Goal: Information Seeking & Learning: Learn about a topic

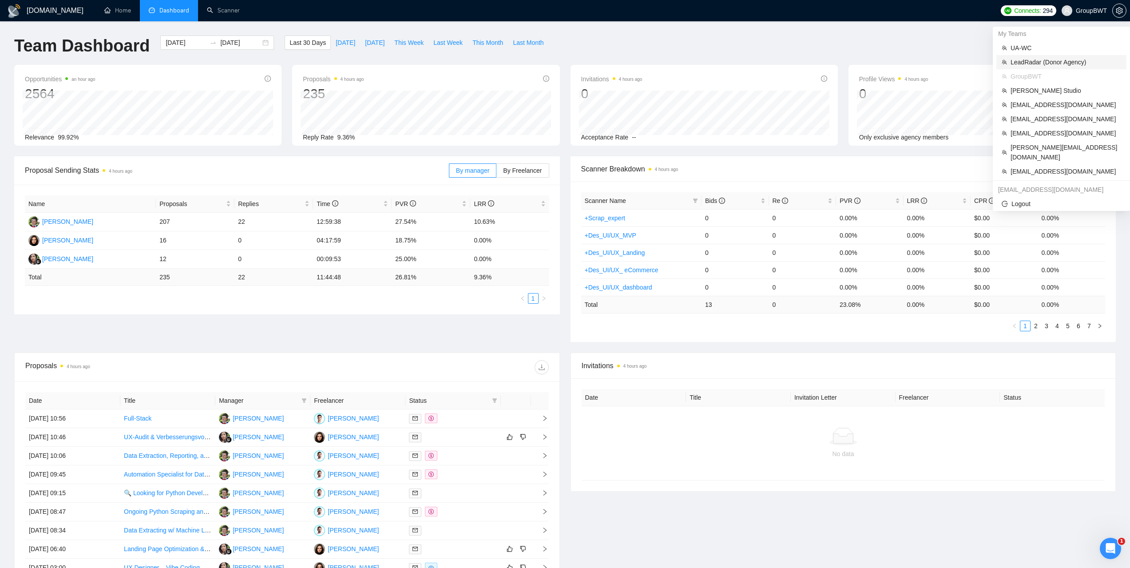
click at [1059, 59] on span "LeadRadar (Donor Agency)" at bounding box center [1066, 62] width 111 height 10
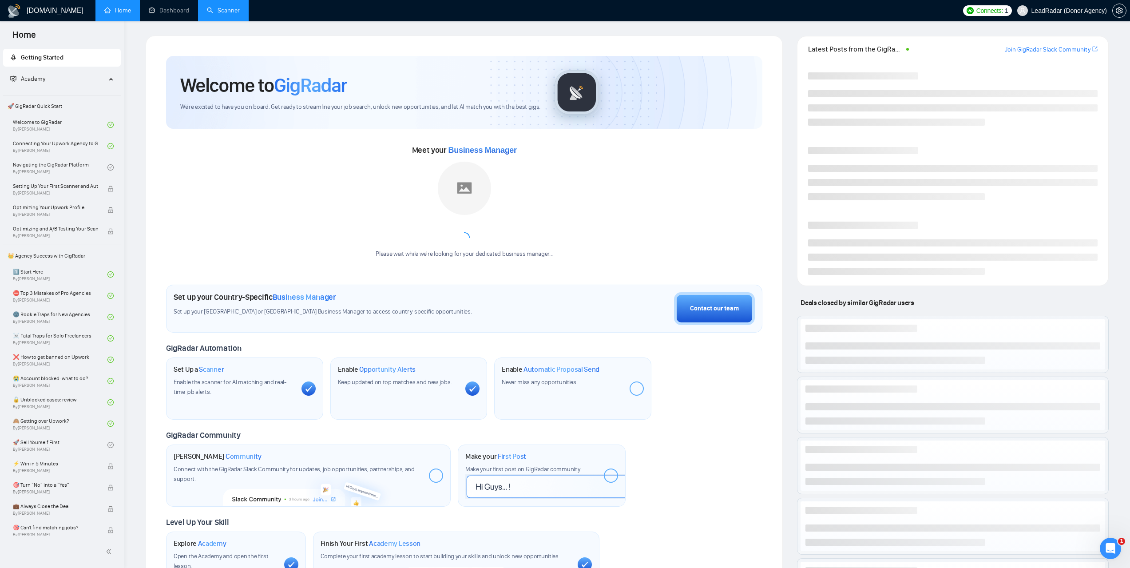
click at [234, 11] on link "Scanner" at bounding box center [223, 11] width 33 height 8
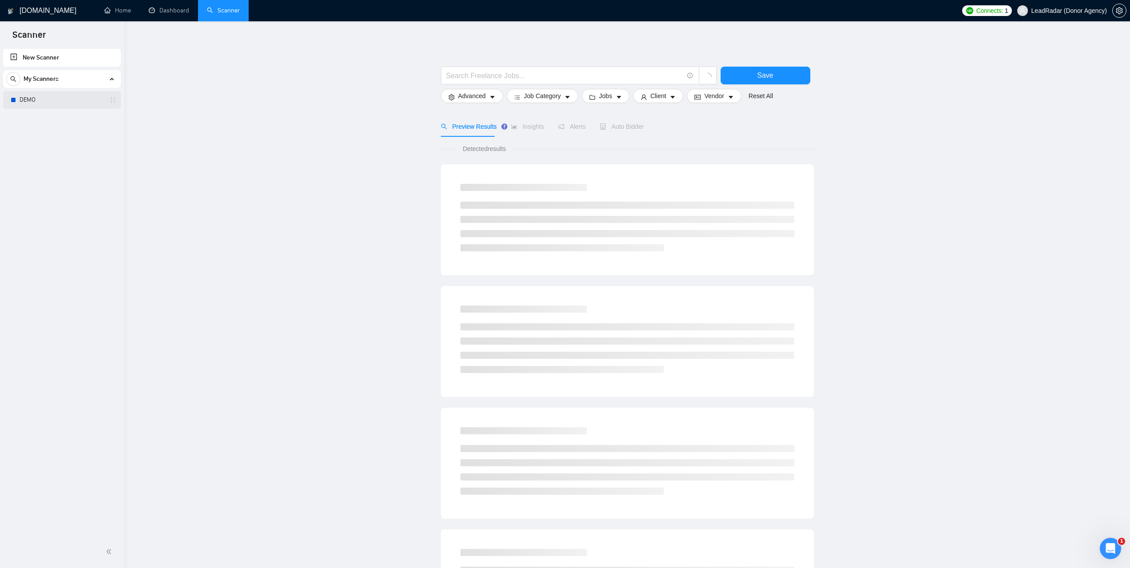
click at [52, 97] on link "DEMO" at bounding box center [62, 100] width 84 height 18
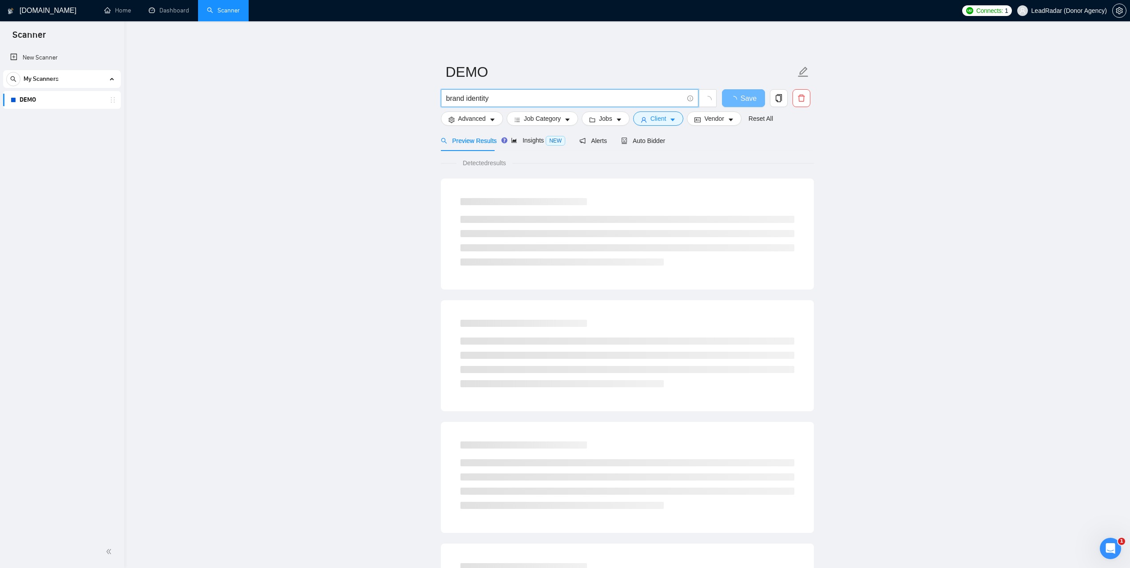
drag, startPoint x: 516, startPoint y: 96, endPoint x: 421, endPoint y: 100, distance: 95.1
click at [421, 100] on main "DEMO brand identity Save Advanced Job Category Jobs Client Vendor Reset All Pre…" at bounding box center [628, 406] width 978 height 741
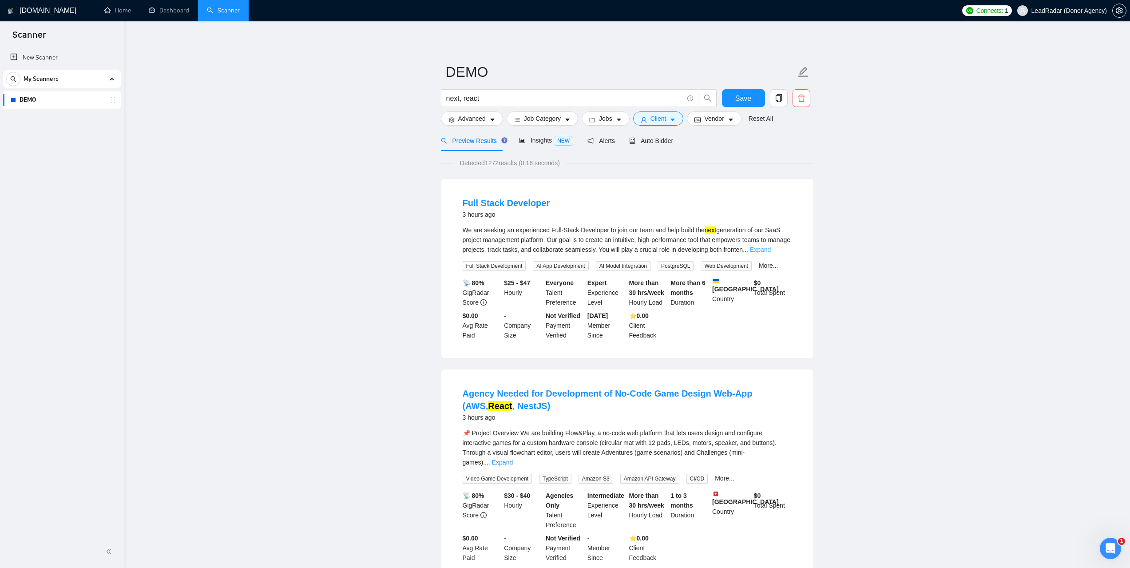
click at [771, 250] on link "Expand" at bounding box center [760, 249] width 21 height 7
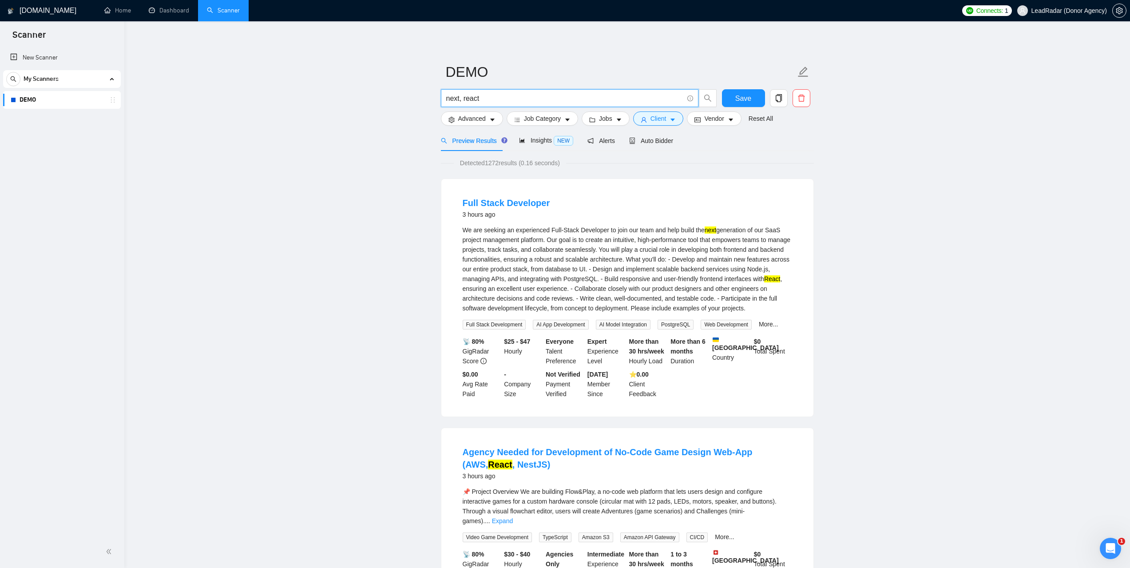
click at [463, 97] on input "next, react" at bounding box center [564, 98] width 237 height 11
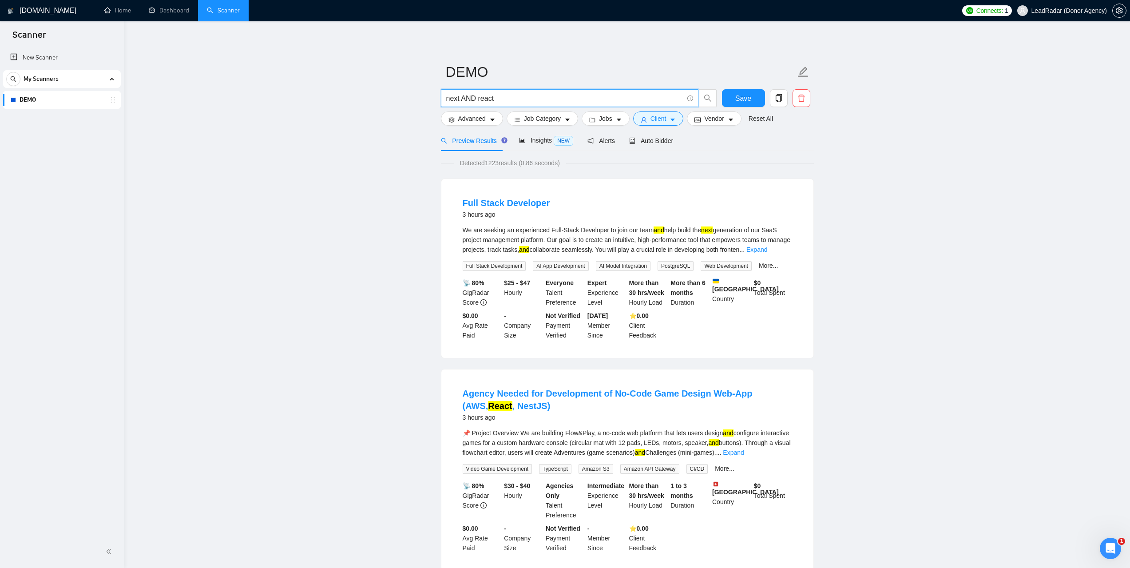
drag, startPoint x: 476, startPoint y: 99, endPoint x: 462, endPoint y: 95, distance: 14.7
click at [462, 95] on input "next AND react" at bounding box center [564, 98] width 237 height 11
drag, startPoint x: 528, startPoint y: 98, endPoint x: 427, endPoint y: 101, distance: 100.9
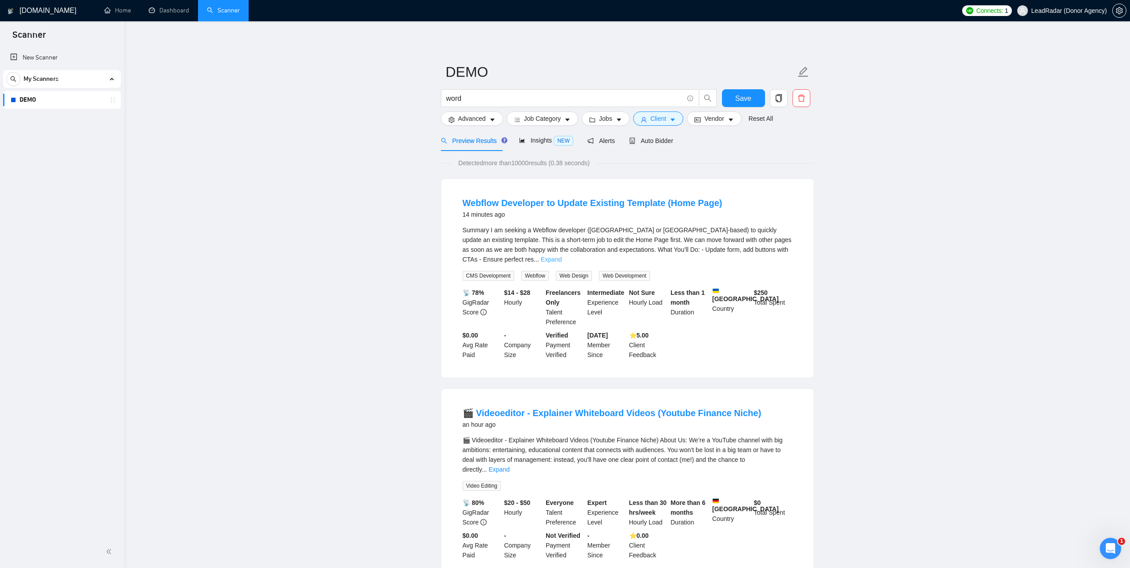
click at [562, 256] on link "Expand" at bounding box center [551, 259] width 21 height 7
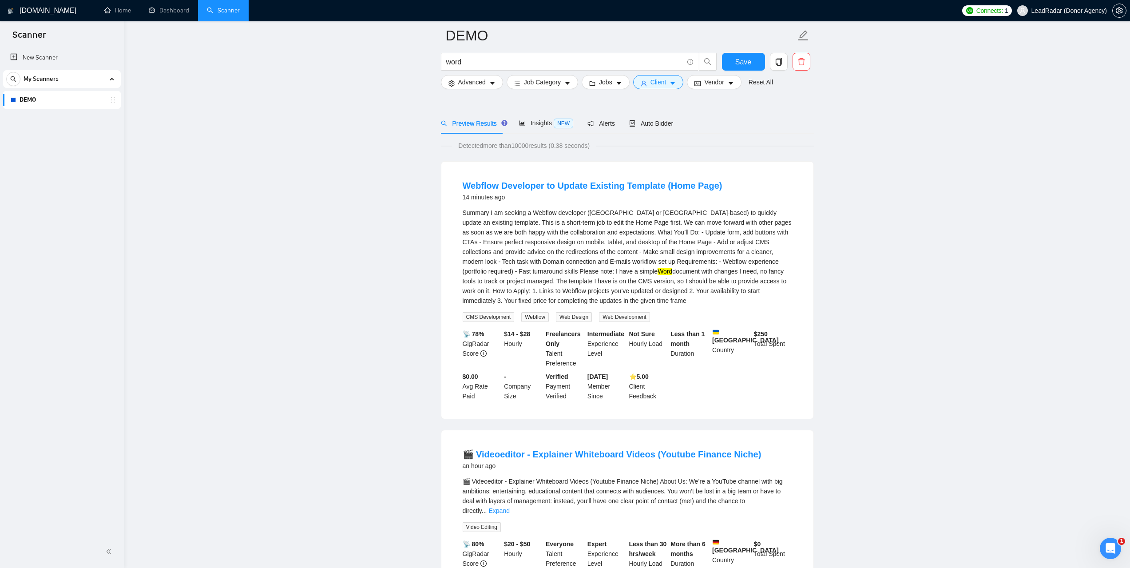
scroll to position [133, 0]
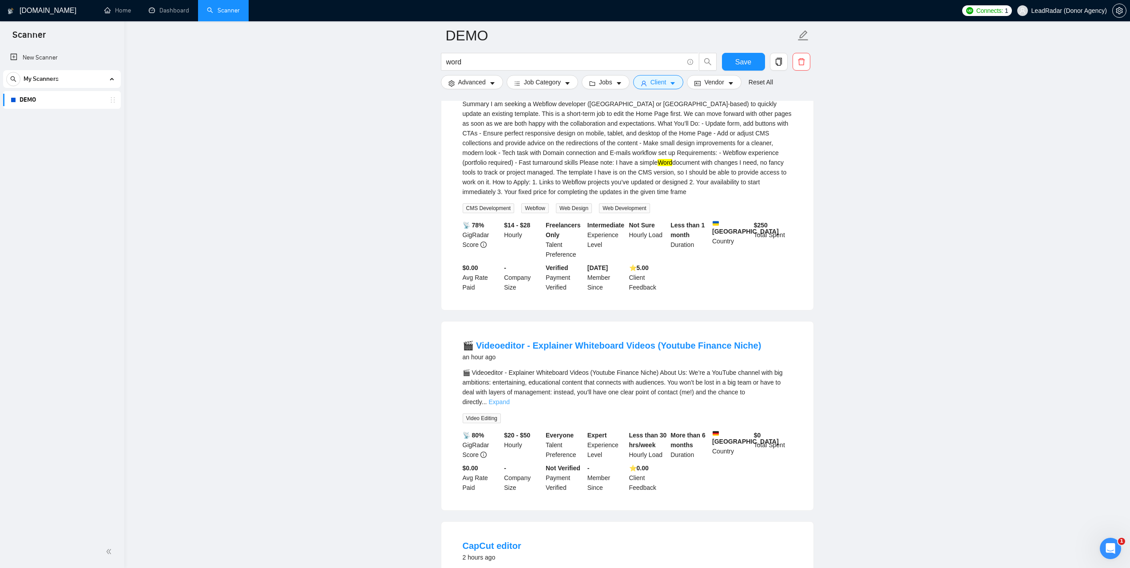
click at [509, 398] on link "Expand" at bounding box center [499, 401] width 21 height 7
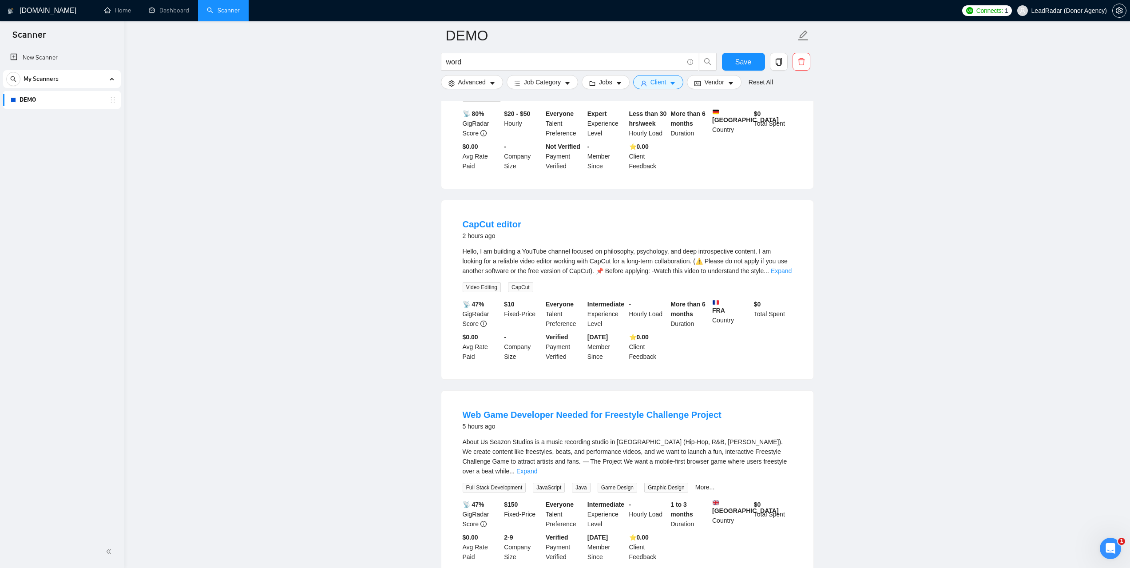
scroll to position [577, 0]
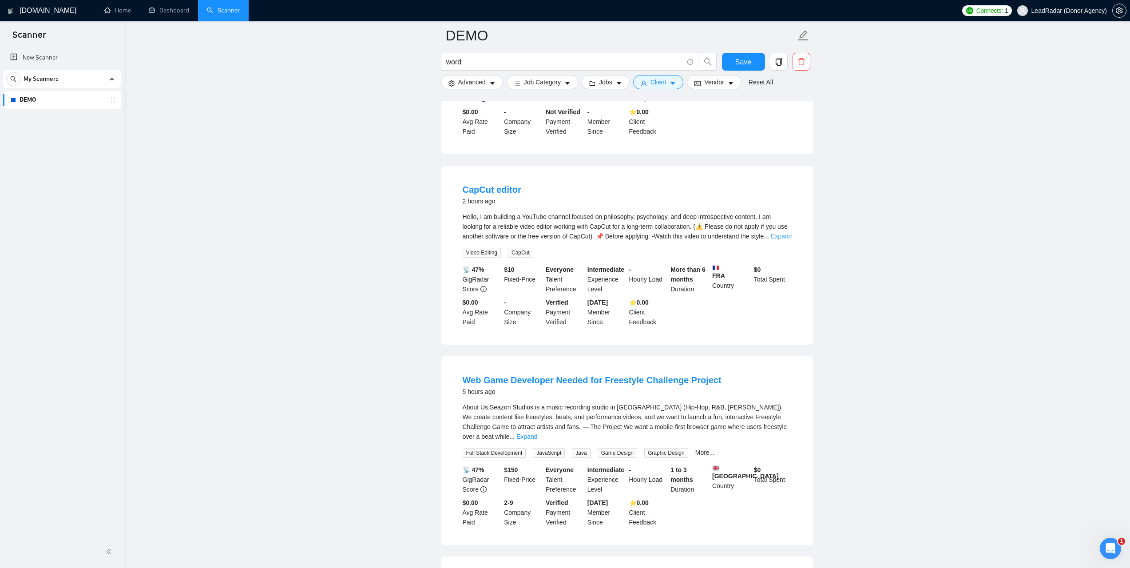
click at [786, 234] on link "Expand" at bounding box center [781, 236] width 21 height 7
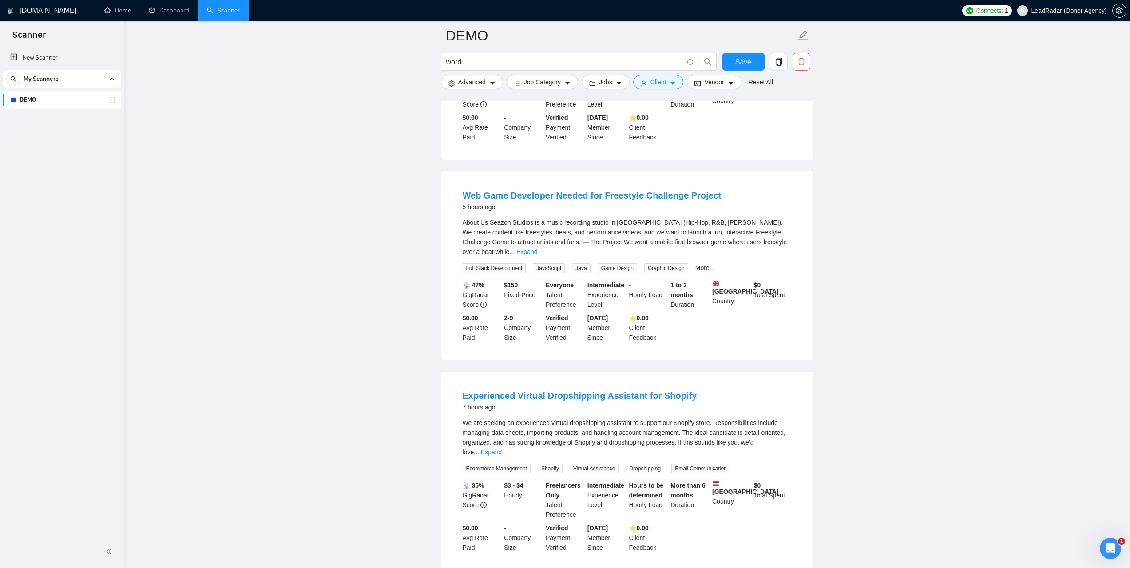
scroll to position [888, 0]
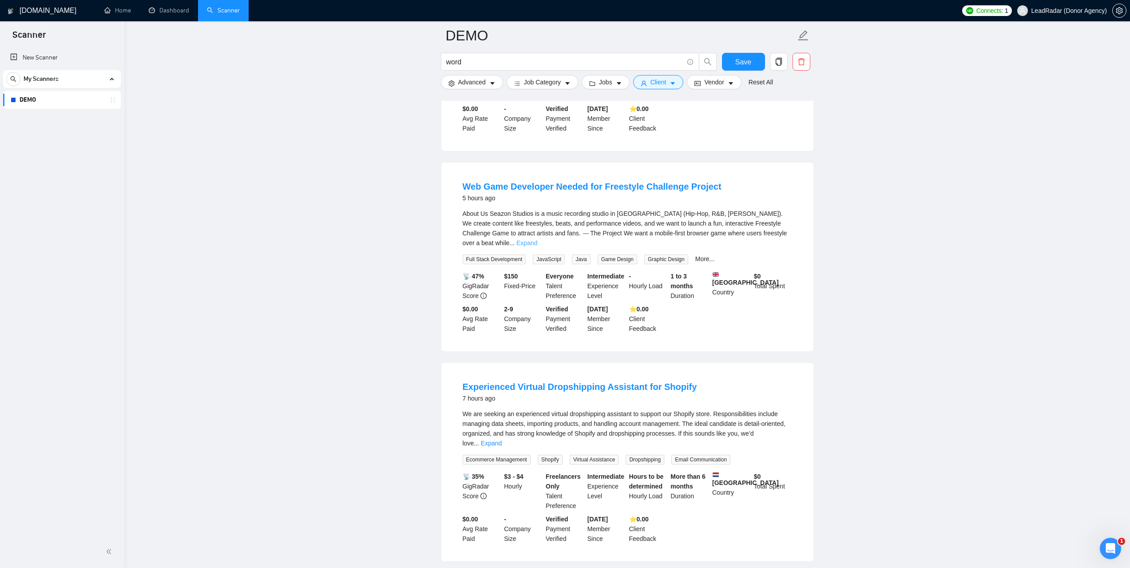
click at [537, 239] on link "Expand" at bounding box center [527, 242] width 21 height 7
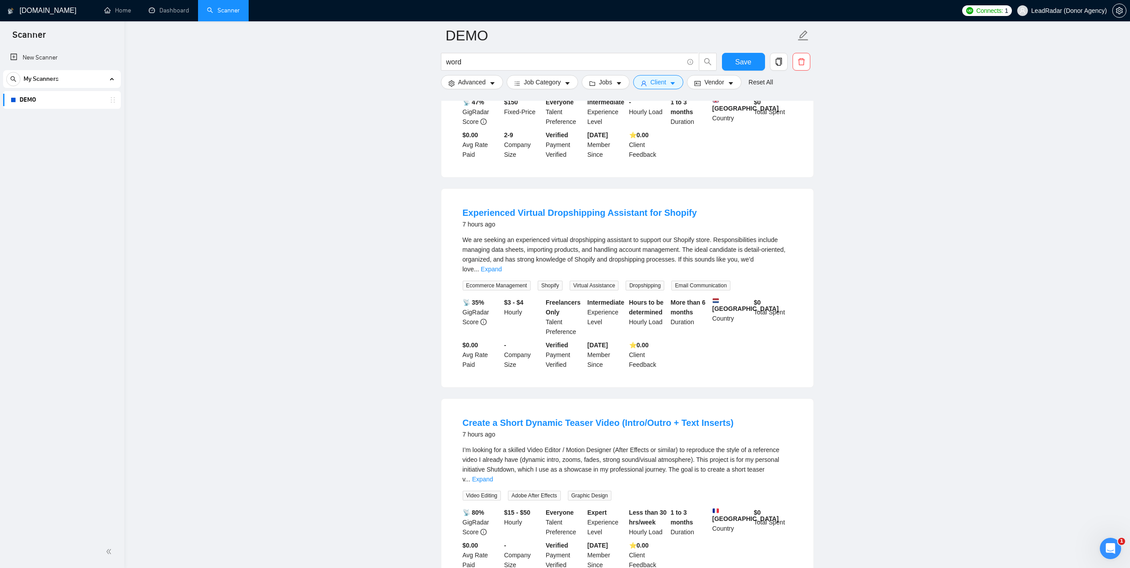
scroll to position [1244, 0]
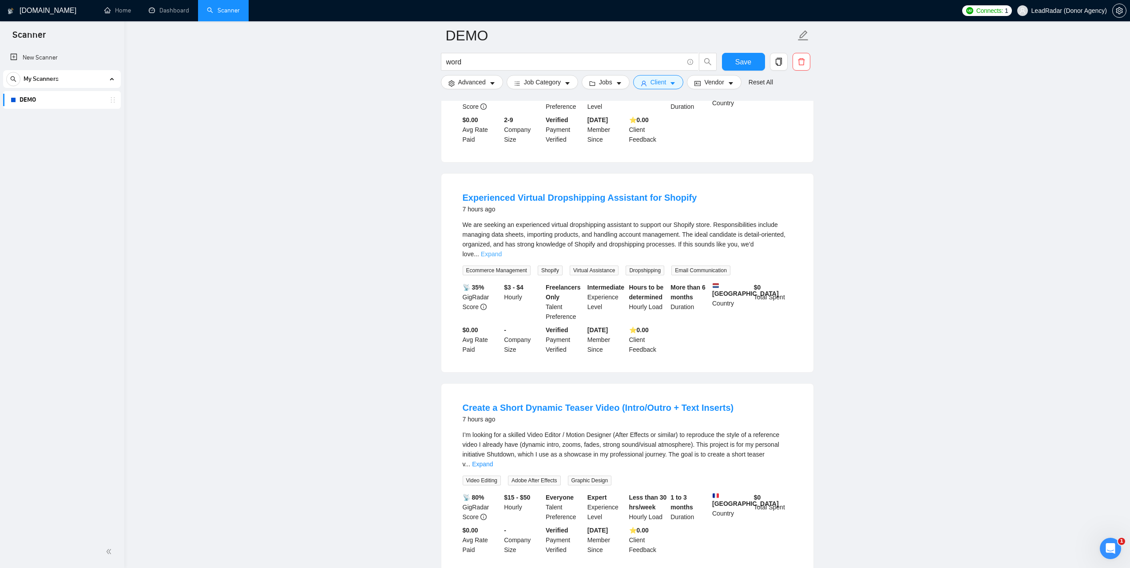
click at [502, 251] on link "Expand" at bounding box center [491, 254] width 21 height 7
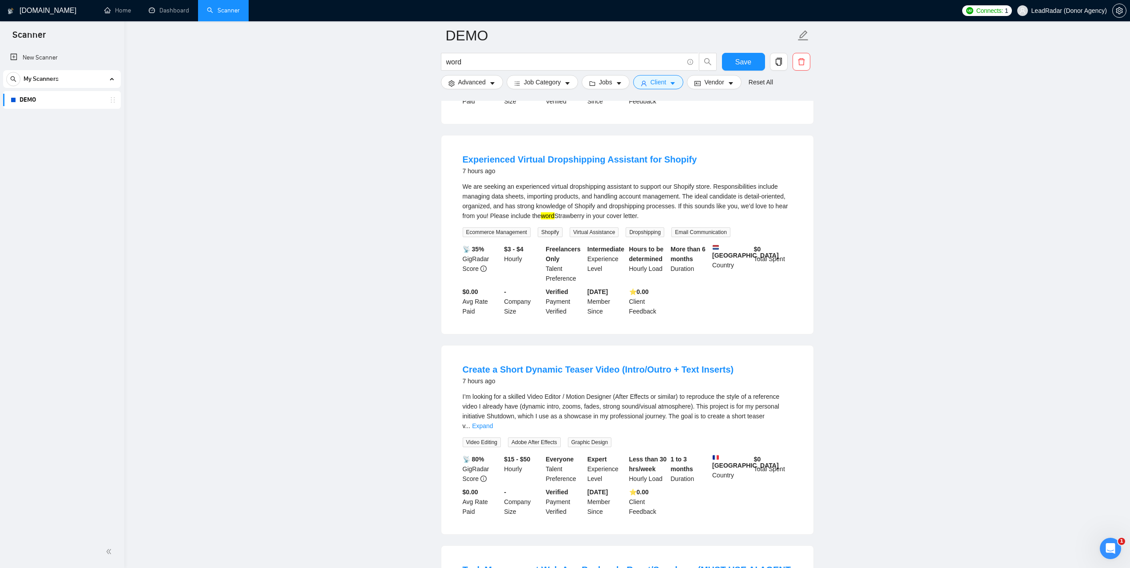
scroll to position [1377, 0]
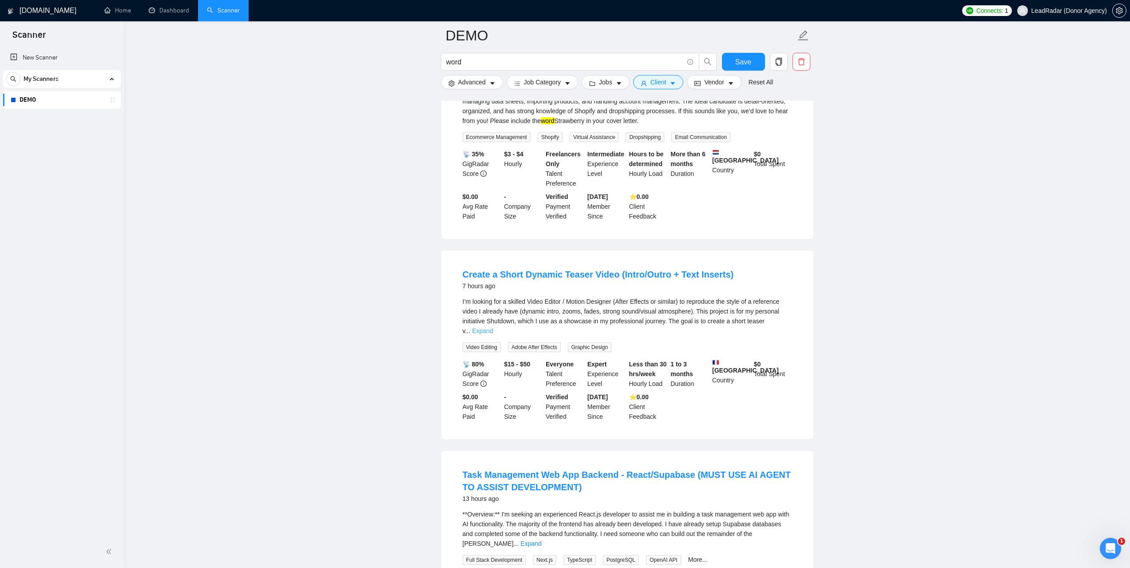
click at [493, 327] on link "Expand" at bounding box center [482, 330] width 21 height 7
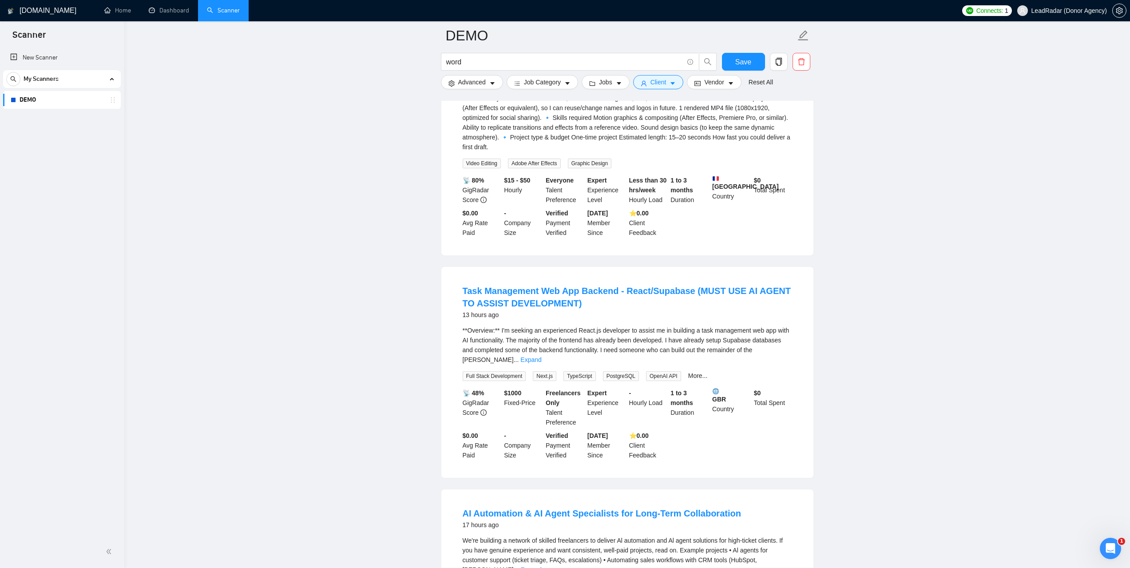
scroll to position [1643, 0]
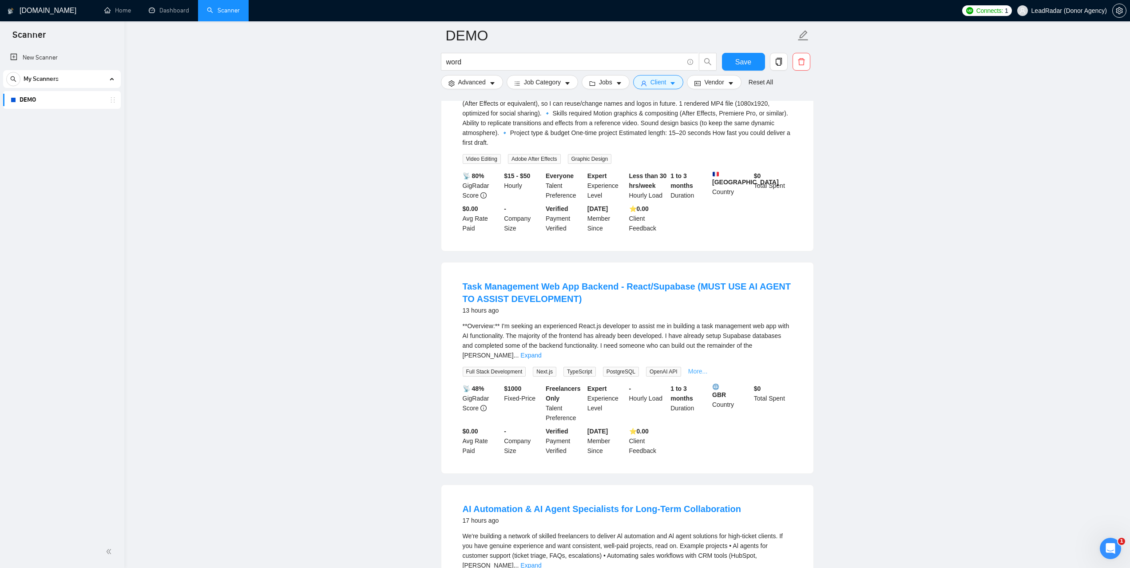
click at [688, 368] on link "More..." at bounding box center [698, 371] width 20 height 7
click at [541, 352] on link "Expand" at bounding box center [531, 355] width 21 height 7
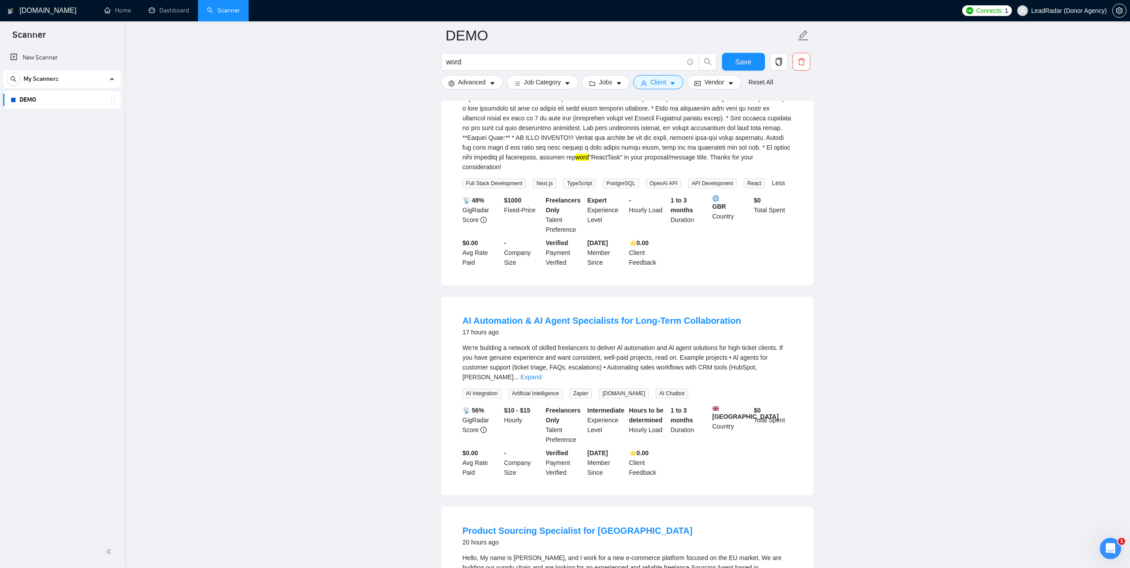
scroll to position [2043, 0]
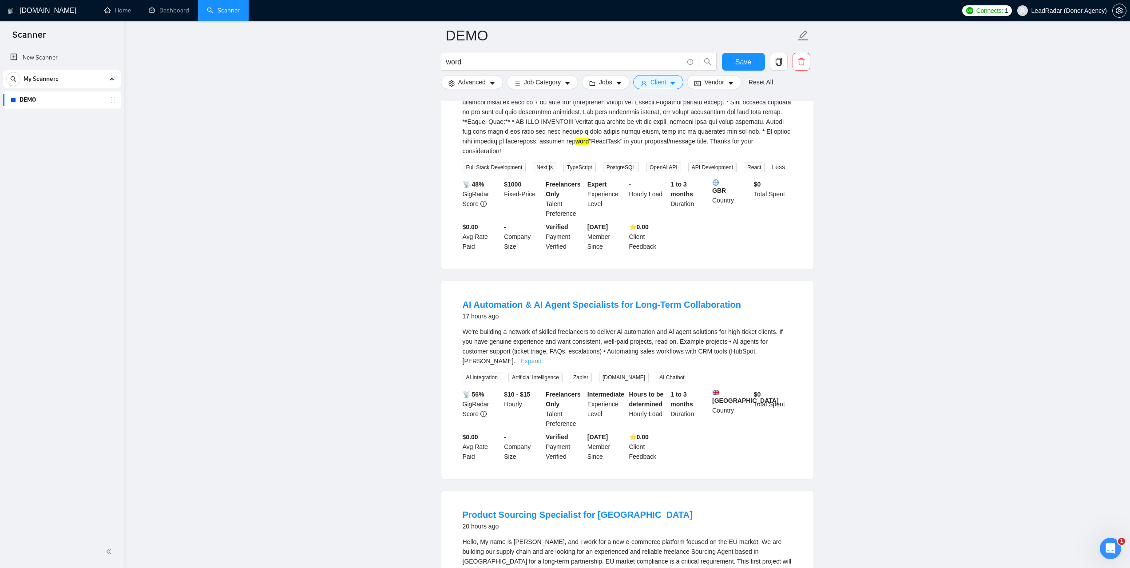
click at [541, 358] on link "Expand" at bounding box center [531, 361] width 21 height 7
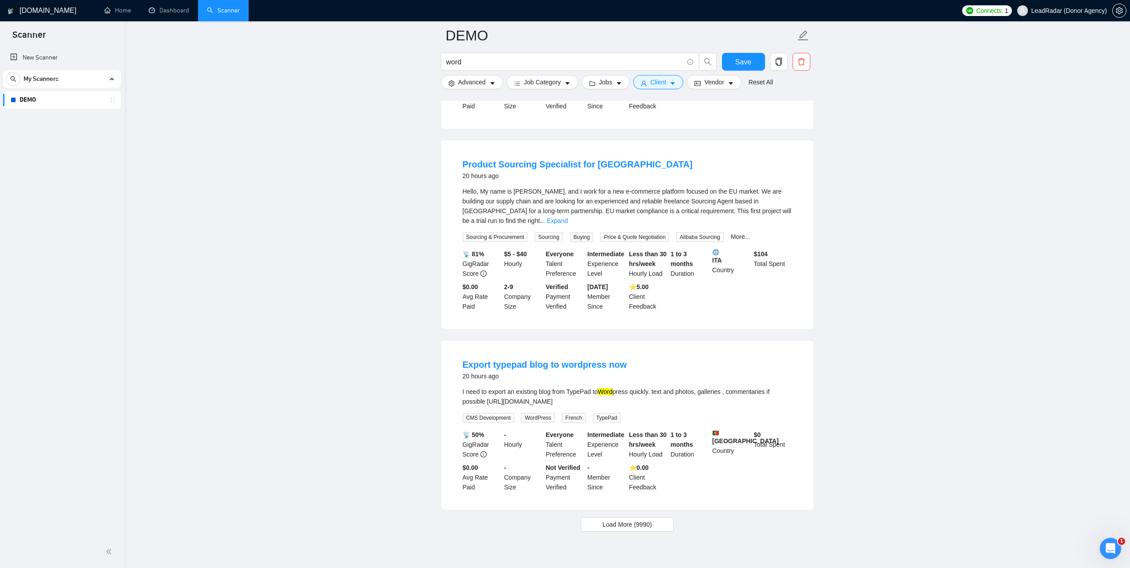
scroll to position [2485, 0]
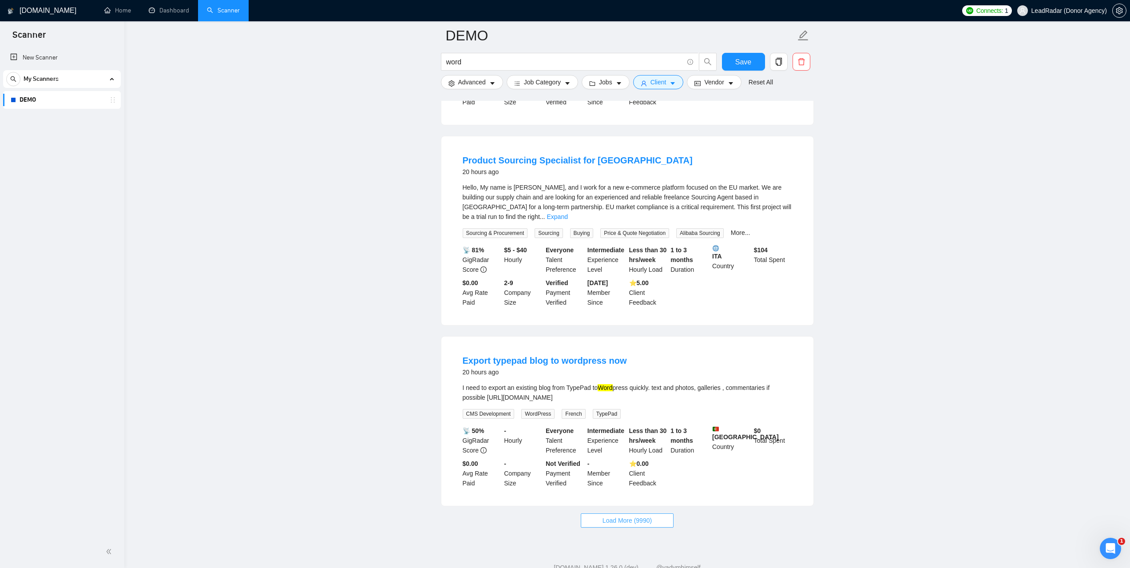
click at [650, 513] on button "Load More (9990)" at bounding box center [627, 520] width 93 height 14
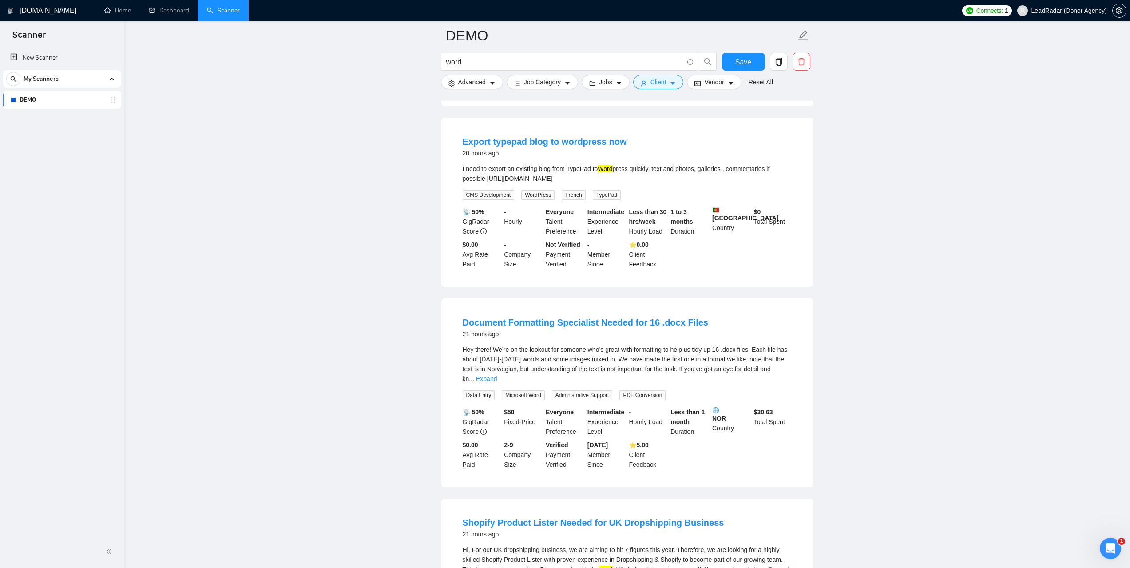
scroll to position [2708, 0]
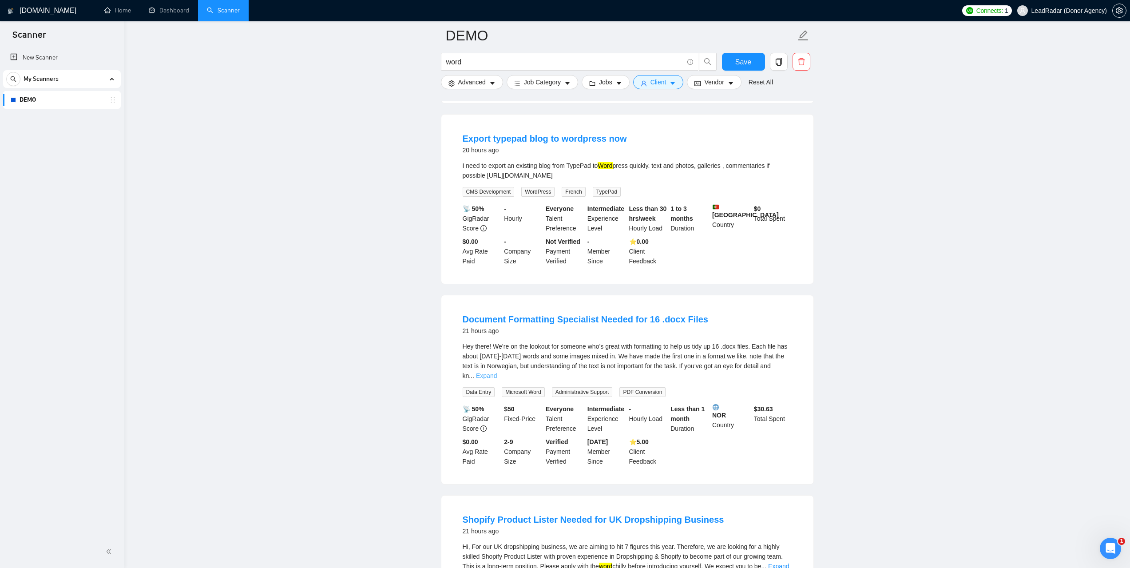
click at [497, 372] on link "Expand" at bounding box center [486, 375] width 21 height 7
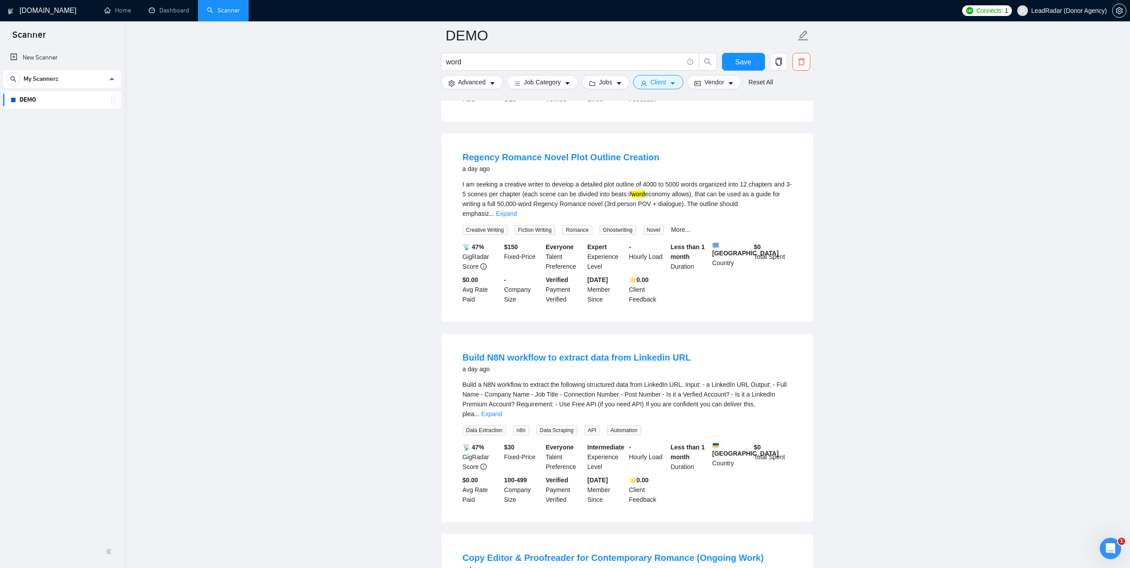
scroll to position [3862, 0]
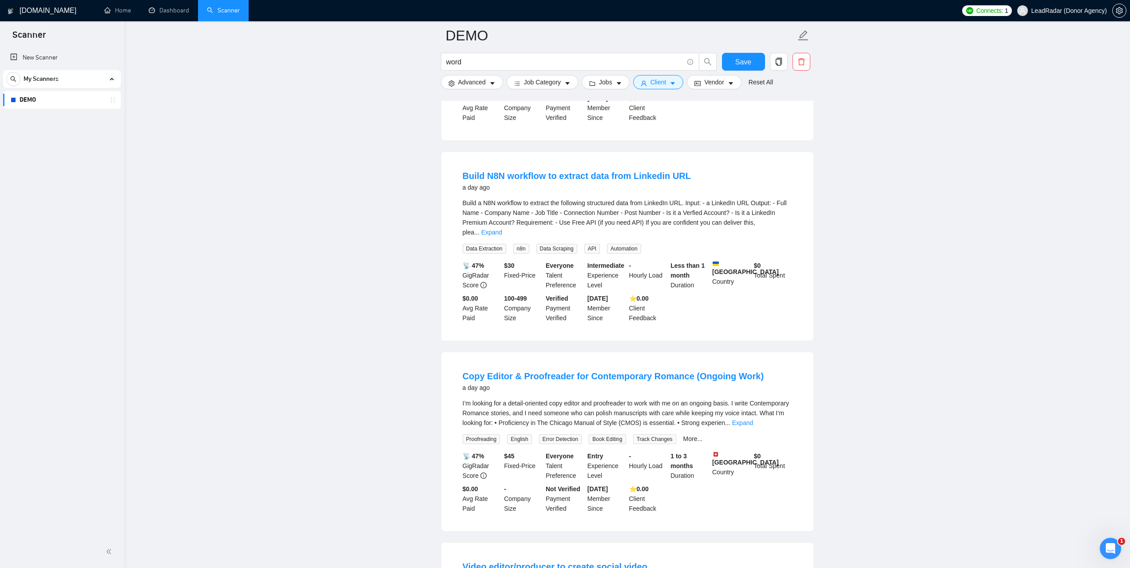
click at [773, 198] on div "Build a N8N workflow to extract the following structured data from LinkedIn URL…" at bounding box center [628, 226] width 330 height 56
click at [774, 198] on div "Build a N8N workflow to extract the following structured data from LinkedIn URL…" at bounding box center [628, 217] width 330 height 39
click at [502, 229] on link "Expand" at bounding box center [491, 232] width 21 height 7
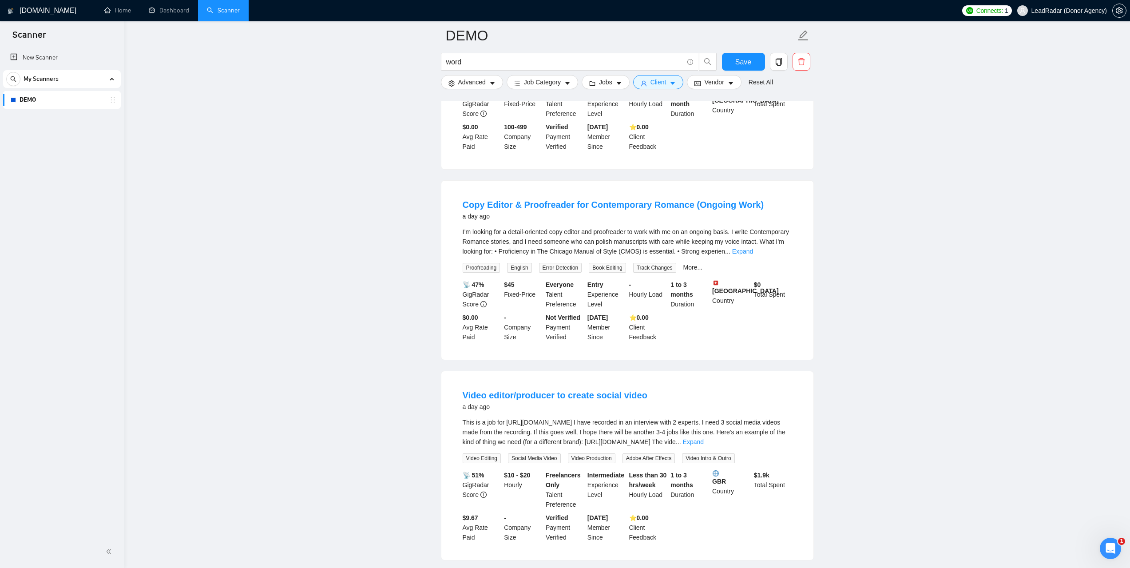
scroll to position [4084, 0]
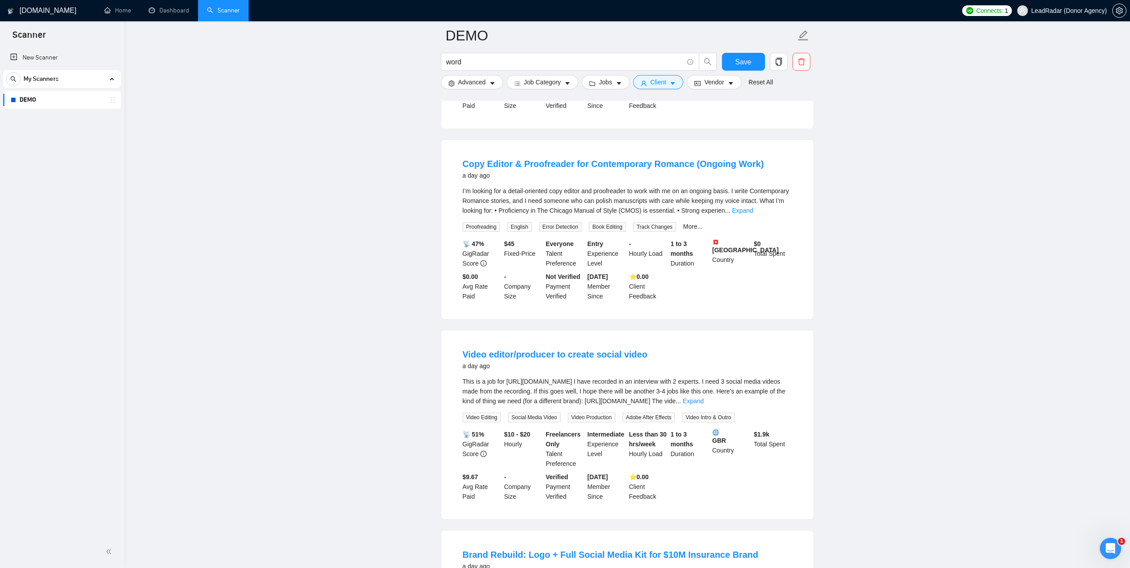
click at [792, 186] on div "I’m looking for a detail-oriented copy editor and proofreader to work with me o…" at bounding box center [628, 200] width 330 height 29
click at [753, 207] on link "Expand" at bounding box center [742, 210] width 21 height 7
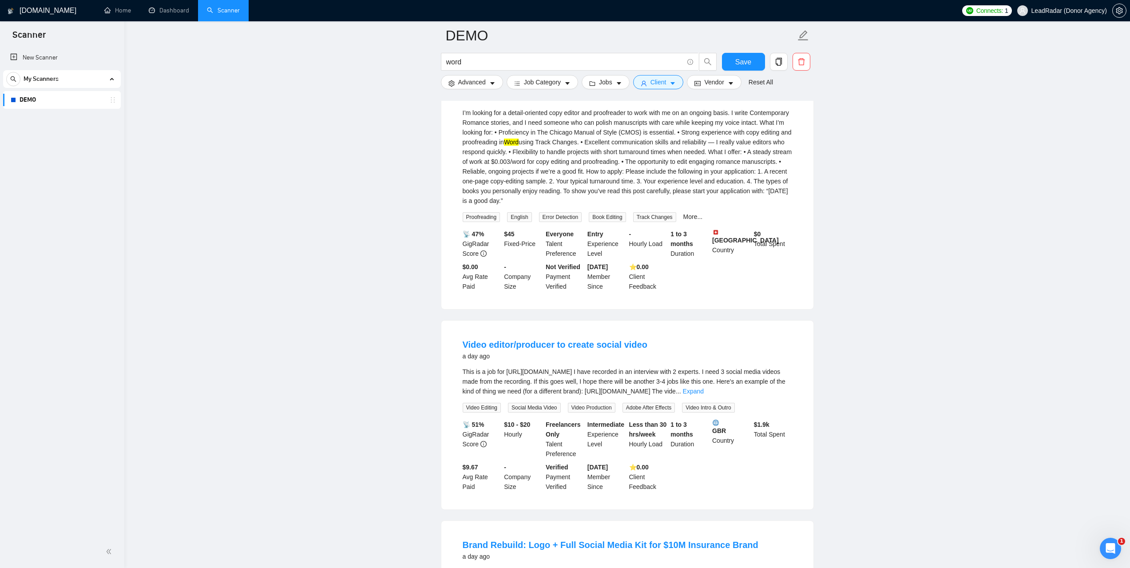
scroll to position [4306, 0]
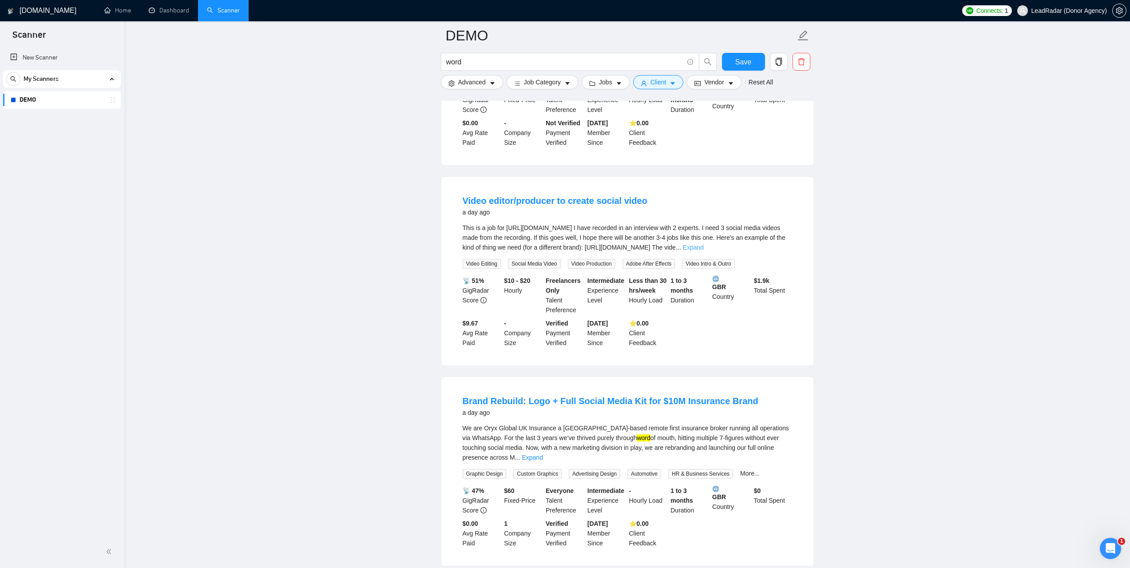
click at [704, 244] on link "Expand" at bounding box center [693, 247] width 21 height 7
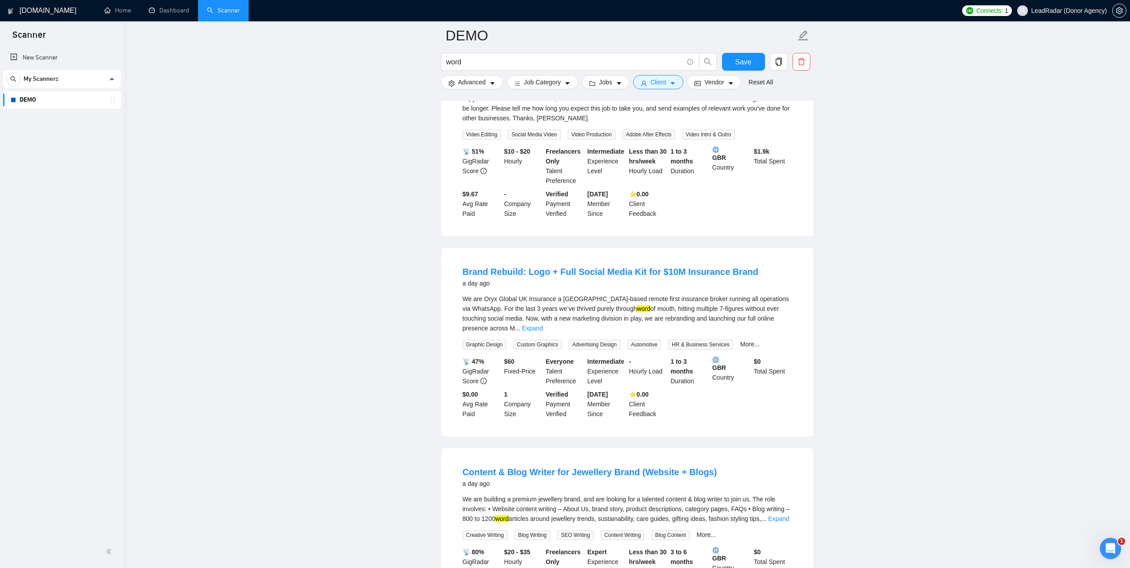
scroll to position [4529, 0]
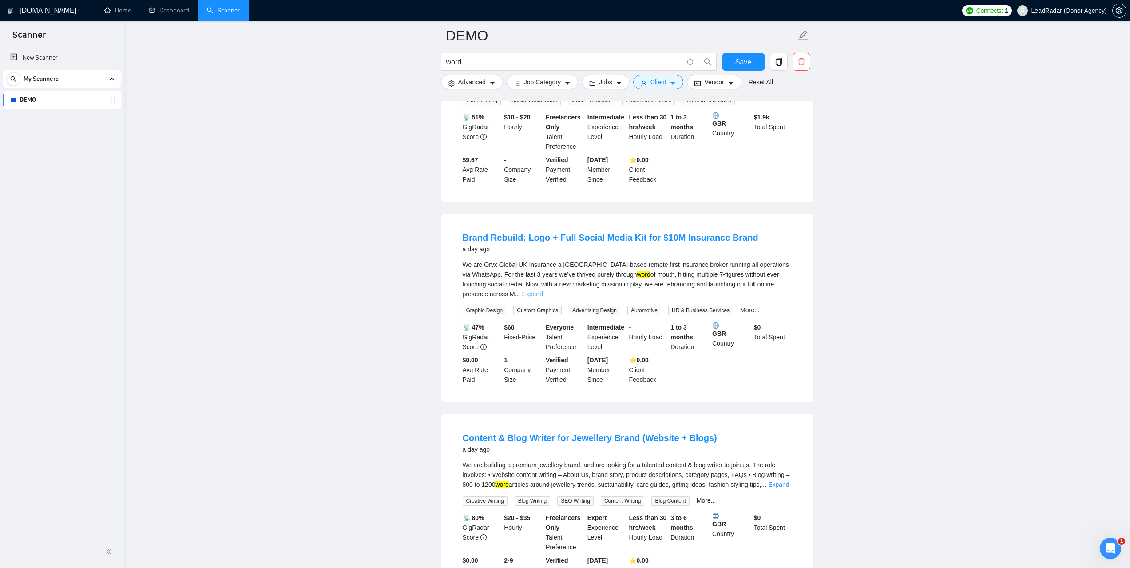
click at [543, 290] on link "Expand" at bounding box center [532, 293] width 21 height 7
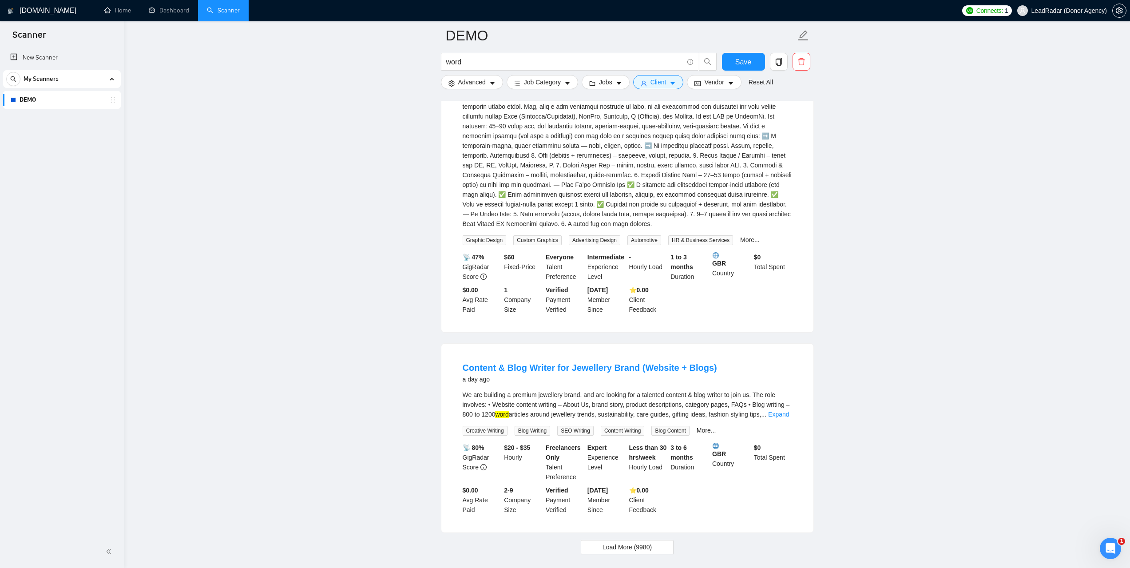
scroll to position [4709, 0]
click at [486, 64] on input "word" at bounding box center [564, 61] width 237 height 11
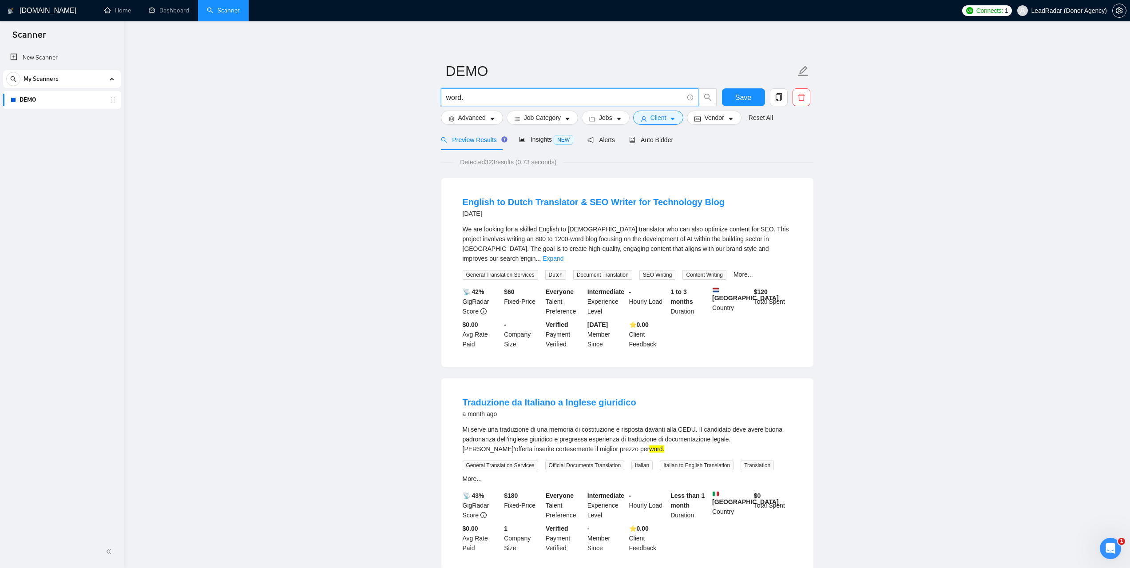
scroll to position [0, 0]
click at [564, 256] on link "Expand" at bounding box center [553, 259] width 21 height 7
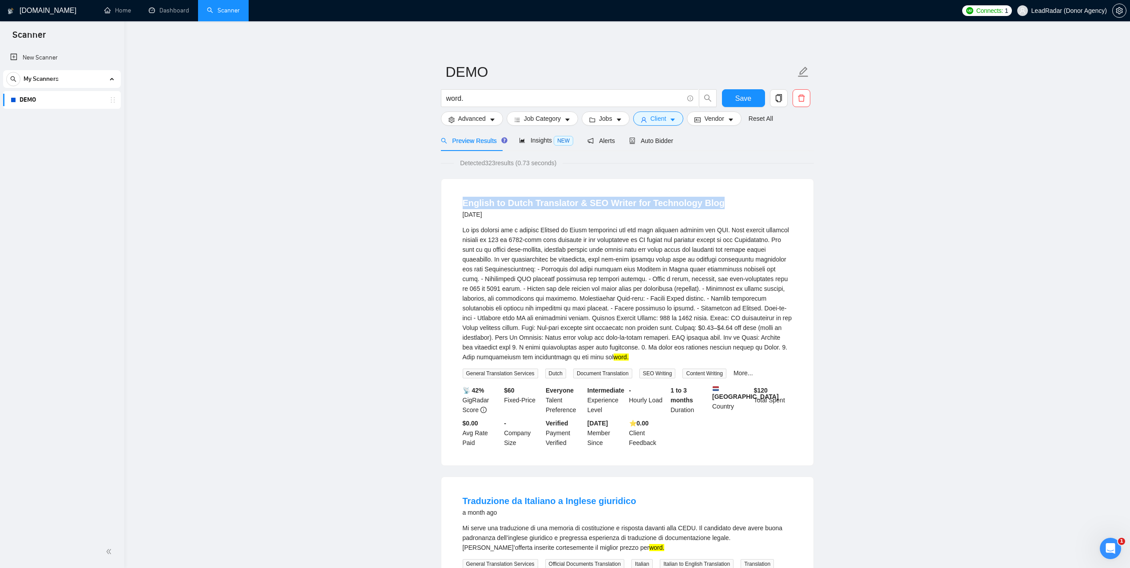
drag, startPoint x: 718, startPoint y: 204, endPoint x: 461, endPoint y: 201, distance: 257.6
click at [461, 201] on li "English to Dutch Translator & SEO Writer for Technology Blog [DATE] word. Gener…" at bounding box center [627, 322] width 351 height 265
copy link "English to Dutch Translator & SEO Writer for Technology Blog"
drag, startPoint x: 480, startPoint y: 98, endPoint x: 436, endPoint y: 96, distance: 43.6
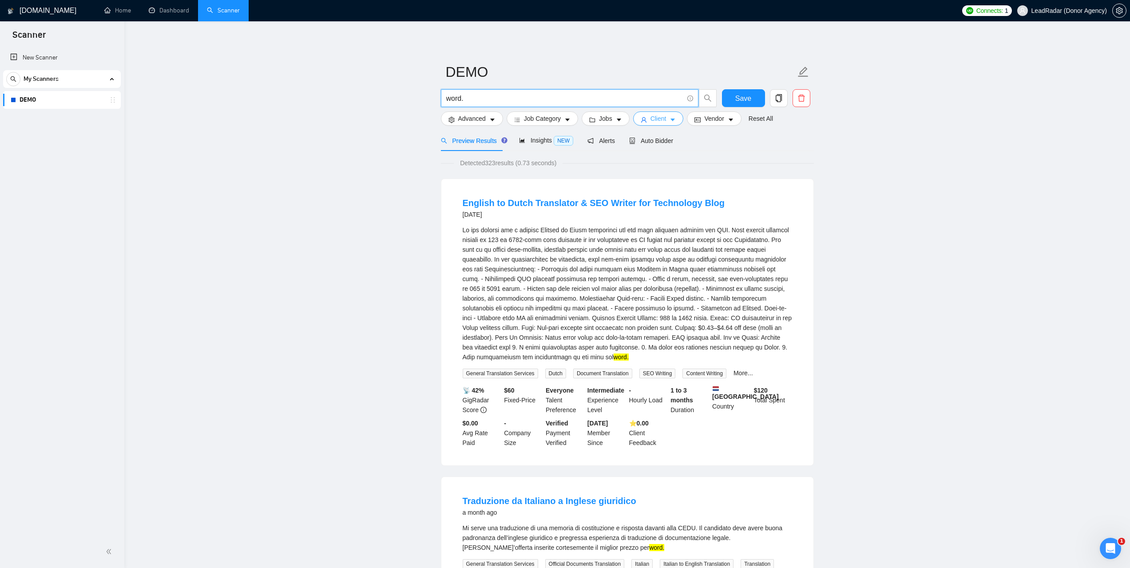
paste input "English to Dutch Translator & SEO Writer for Technology Blog"
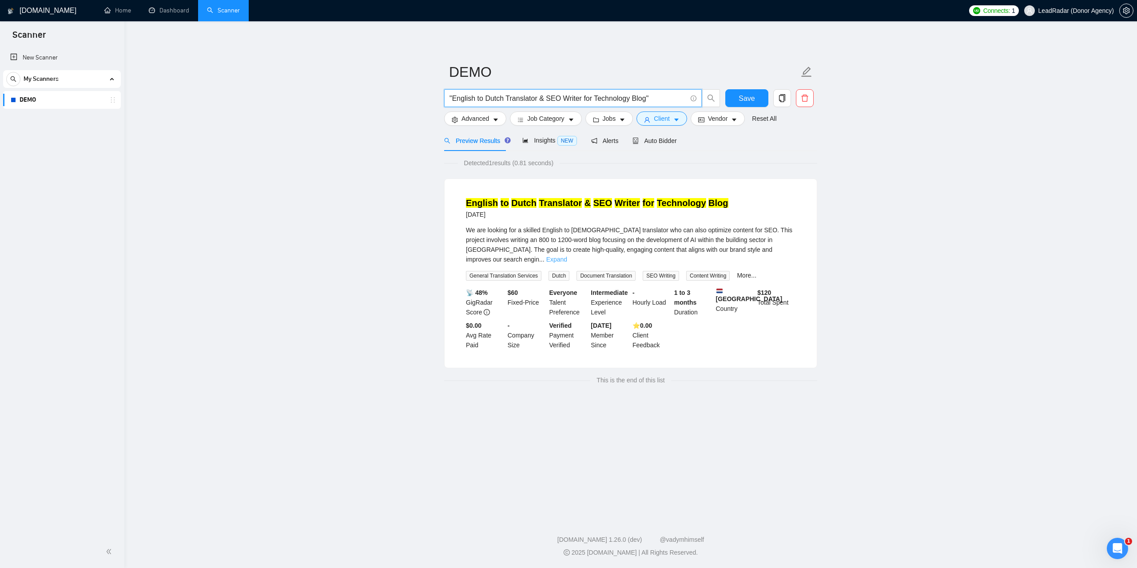
type input ""English to Dutch Translator & SEO Writer for Technology Blog""
click at [567, 256] on link "Expand" at bounding box center [556, 259] width 21 height 7
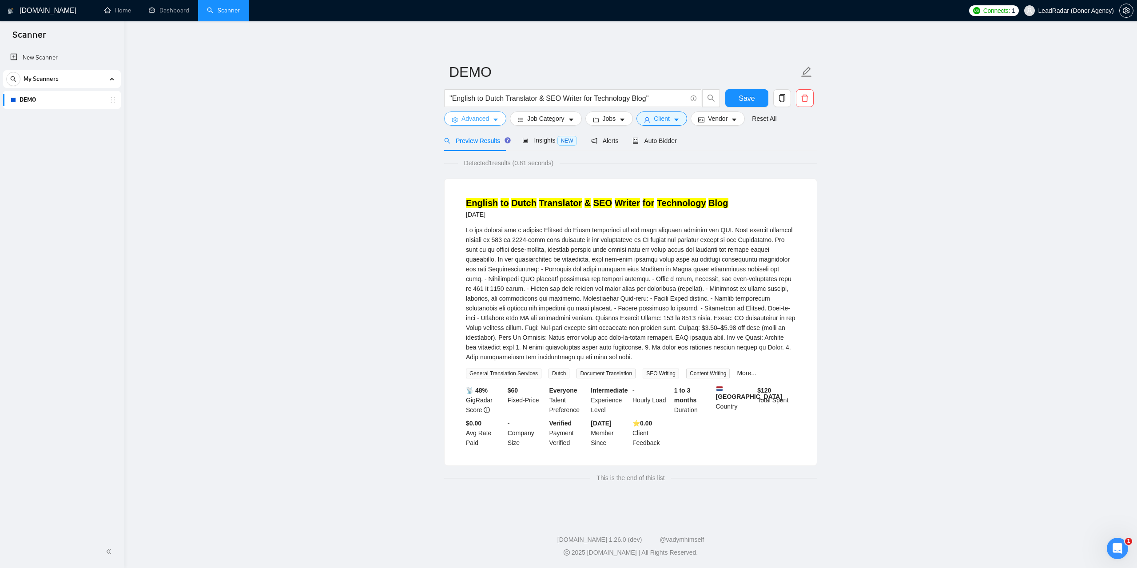
click at [484, 121] on span "Advanced" at bounding box center [475, 119] width 28 height 10
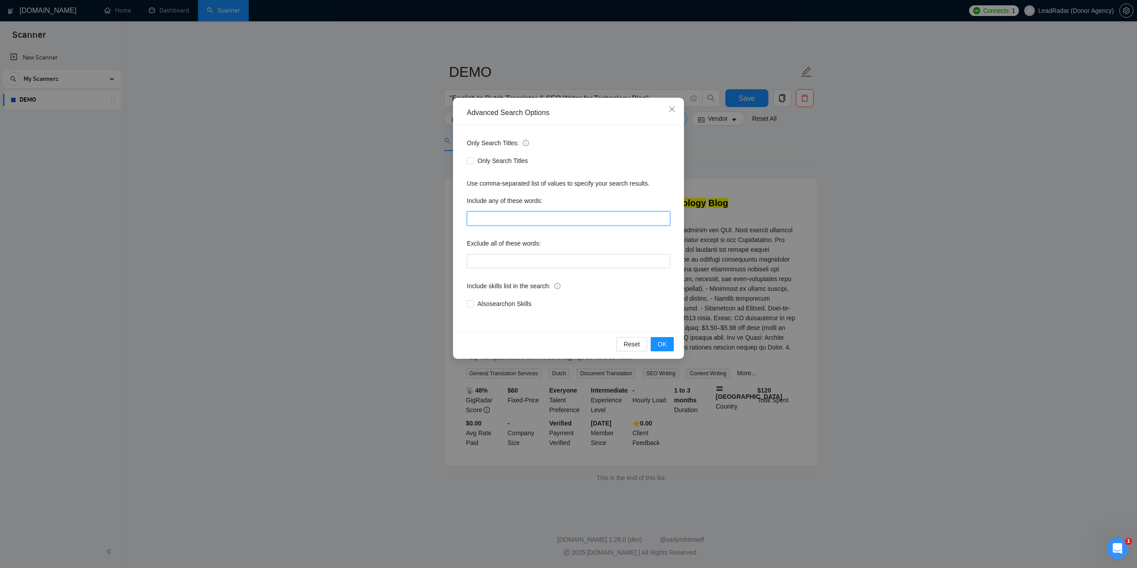
click at [513, 214] on input "text" at bounding box center [568, 218] width 203 height 14
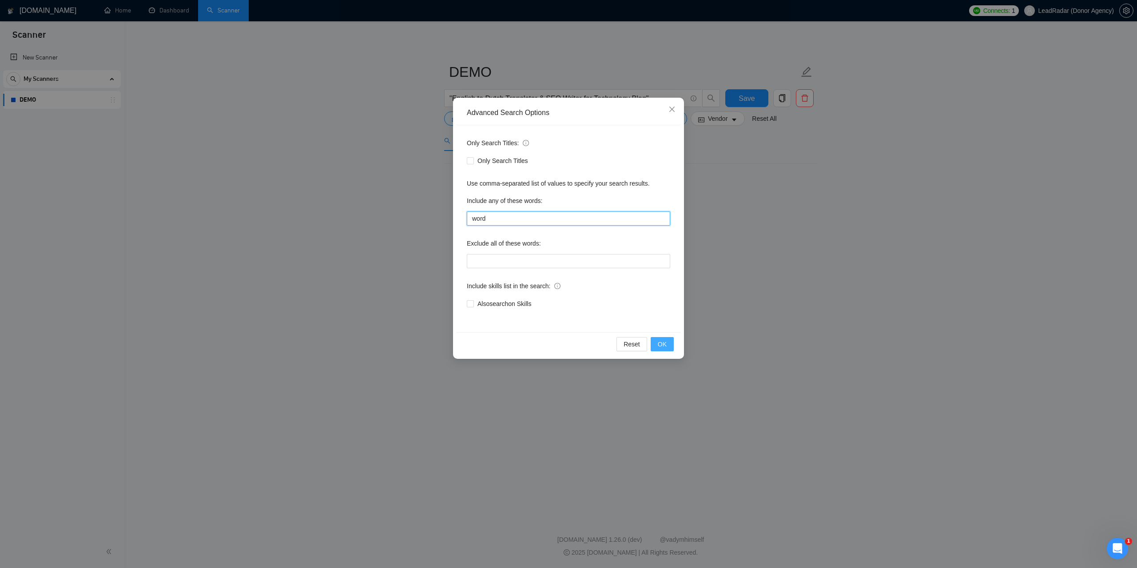
type input "word"
drag, startPoint x: 670, startPoint y: 339, endPoint x: 695, endPoint y: 334, distance: 24.9
click at [670, 339] on button "OK" at bounding box center [662, 344] width 23 height 14
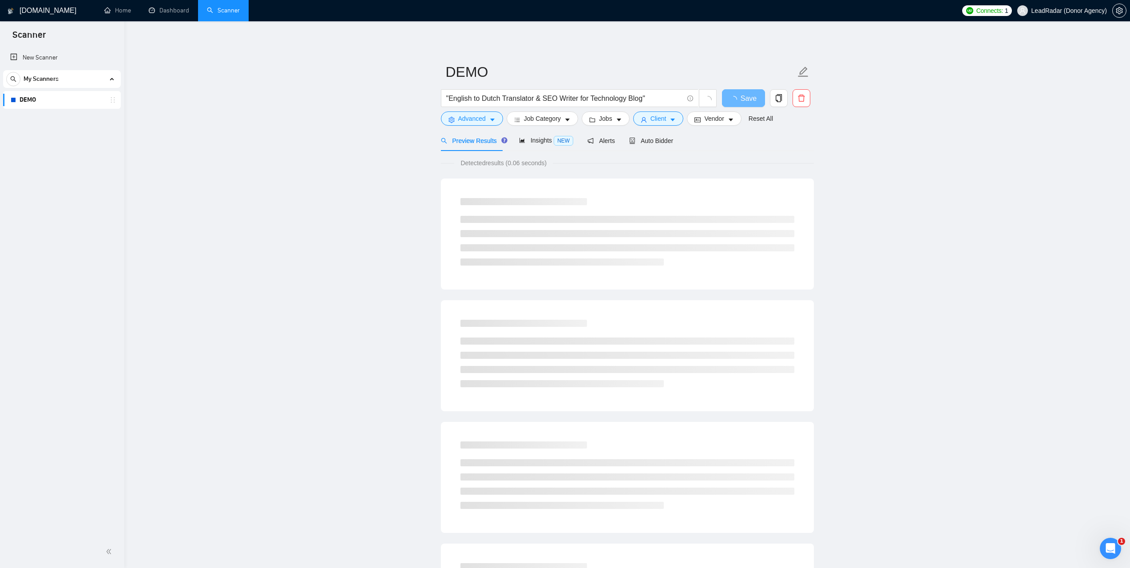
click at [827, 316] on main "DEMO "English to Dutch Translator & SEO Writer for Technology Blog" Save Advanc…" at bounding box center [628, 406] width 978 height 741
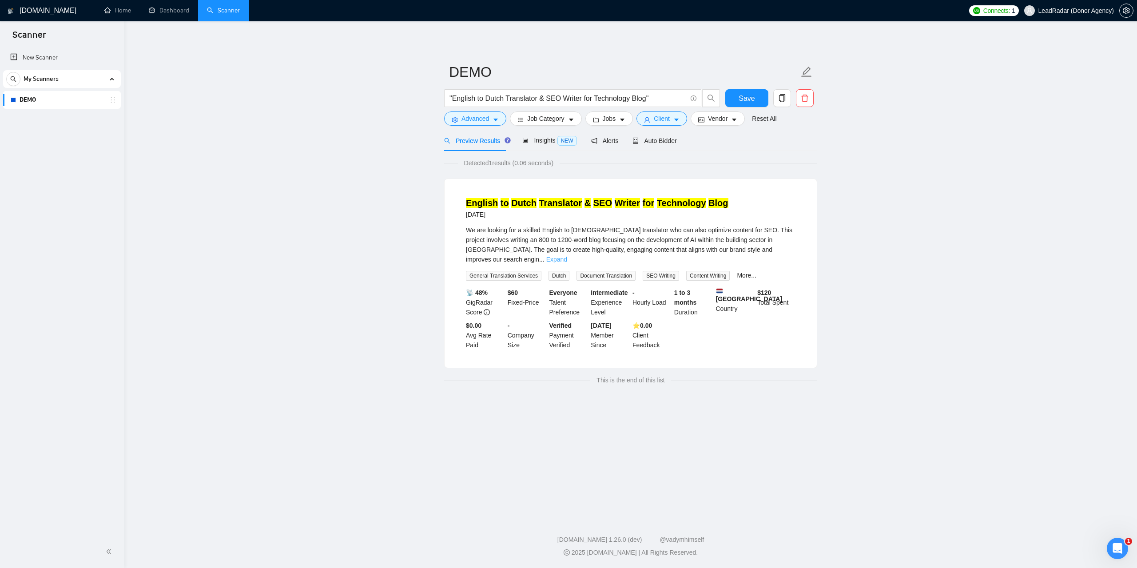
click at [567, 256] on link "Expand" at bounding box center [556, 259] width 21 height 7
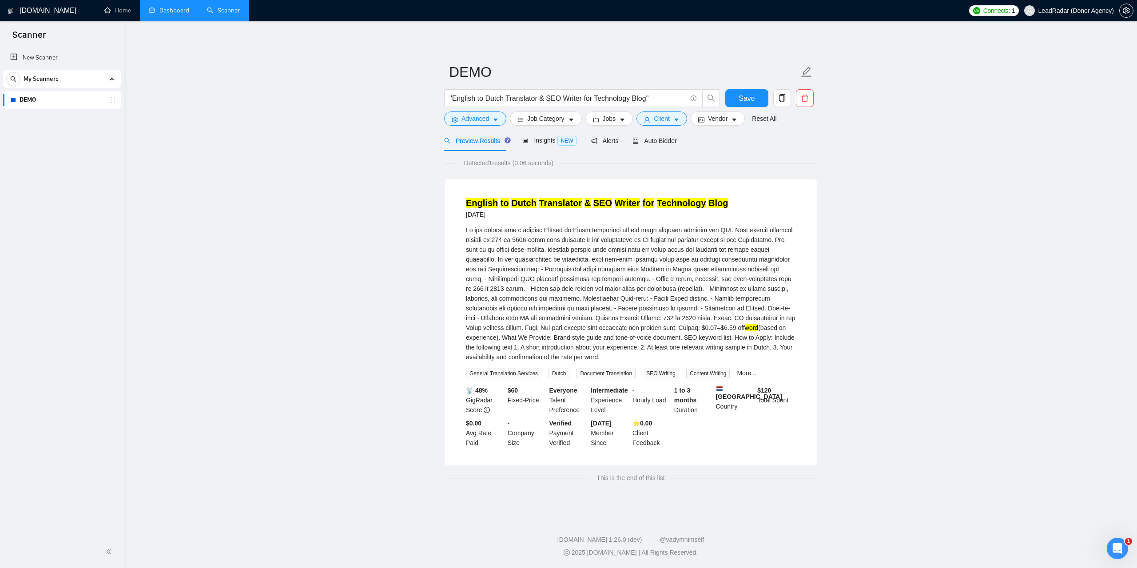
click at [180, 14] on link "Dashboard" at bounding box center [169, 11] width 40 height 8
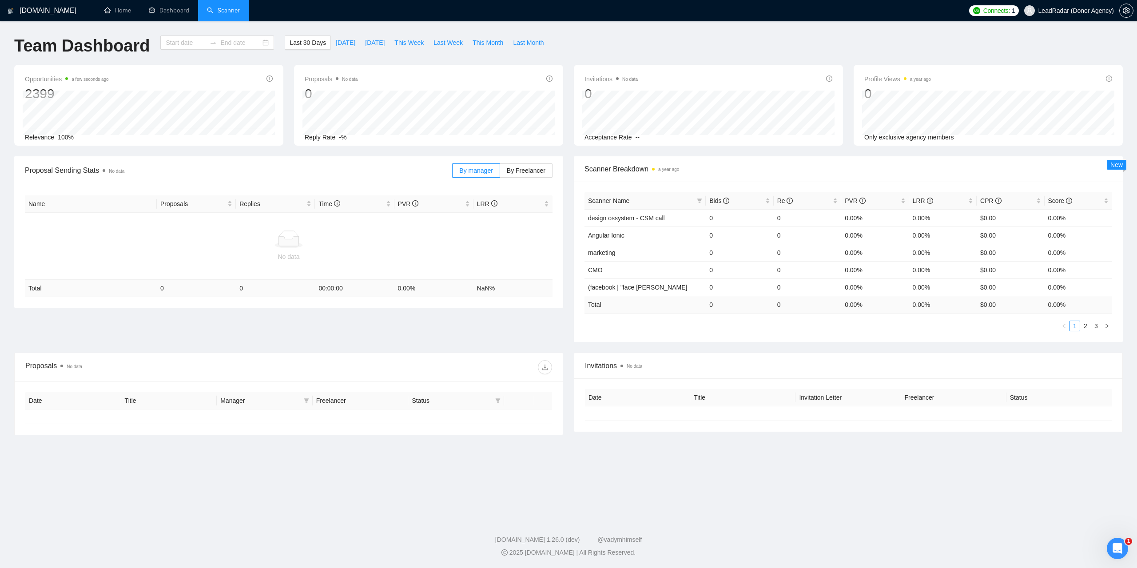
type input "[DATE]"
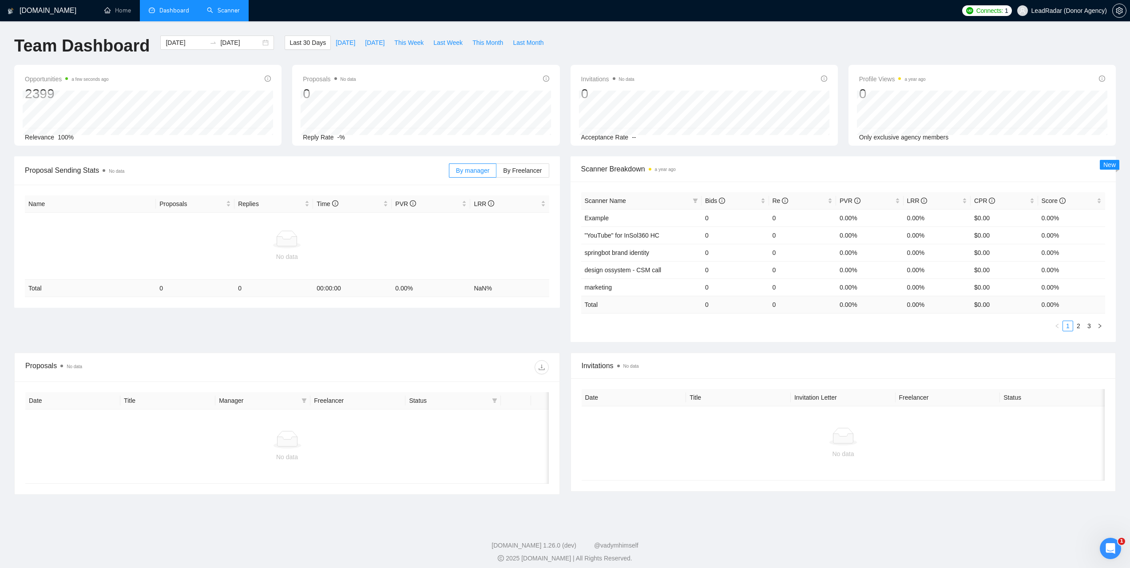
click at [217, 8] on link "Scanner" at bounding box center [223, 11] width 33 height 8
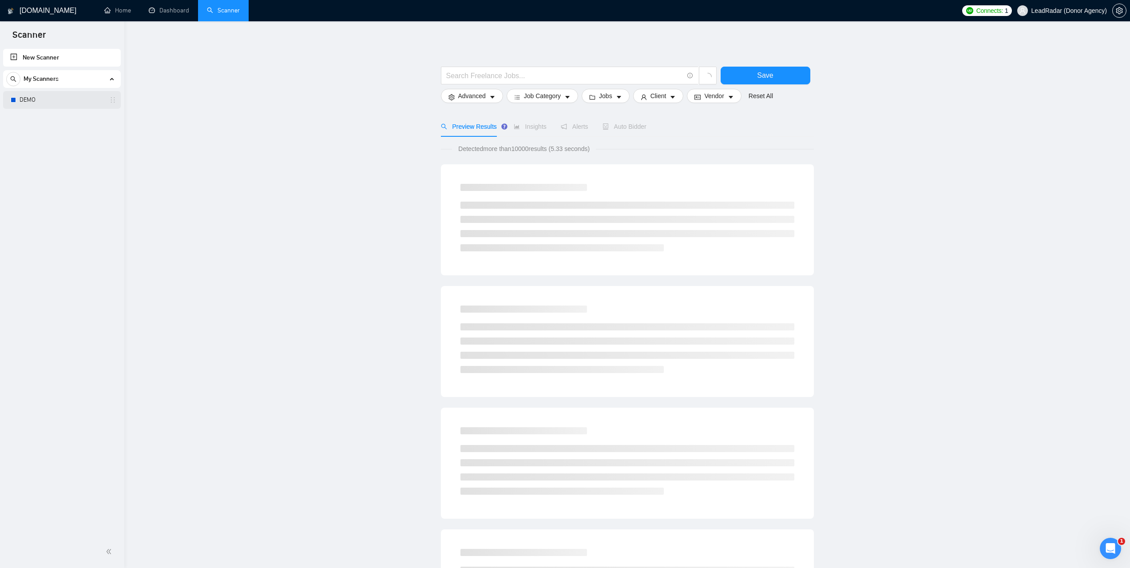
click at [53, 104] on link "DEMO" at bounding box center [62, 100] width 84 height 18
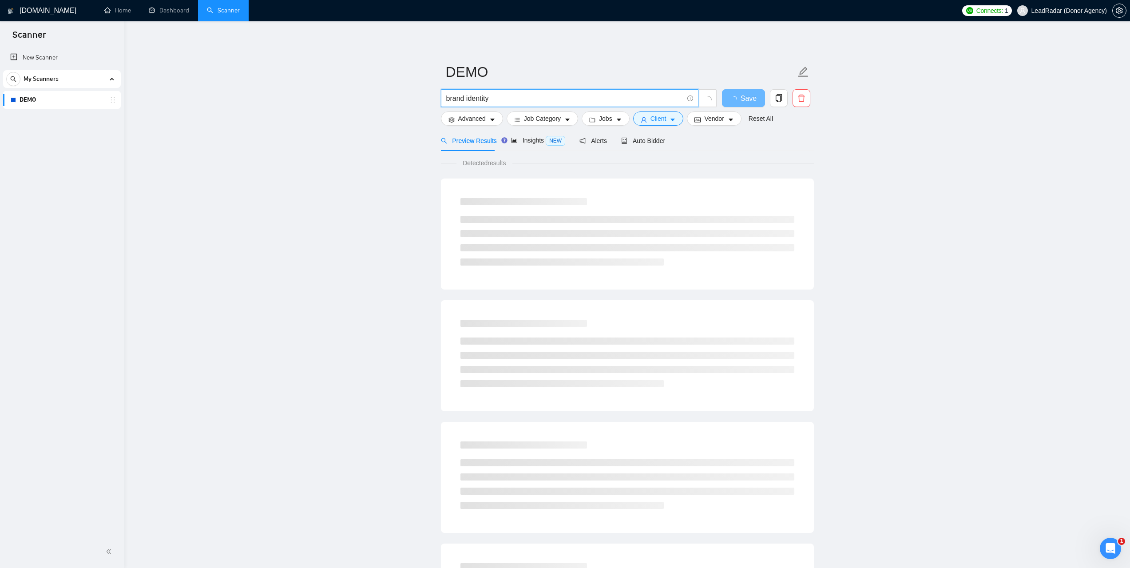
drag, startPoint x: 519, startPoint y: 99, endPoint x: 429, endPoint y: 99, distance: 90.2
click at [429, 99] on main "DEMO brand identity Save Advanced Job Category Jobs Client Vendor Reset All Pre…" at bounding box center [628, 406] width 978 height 741
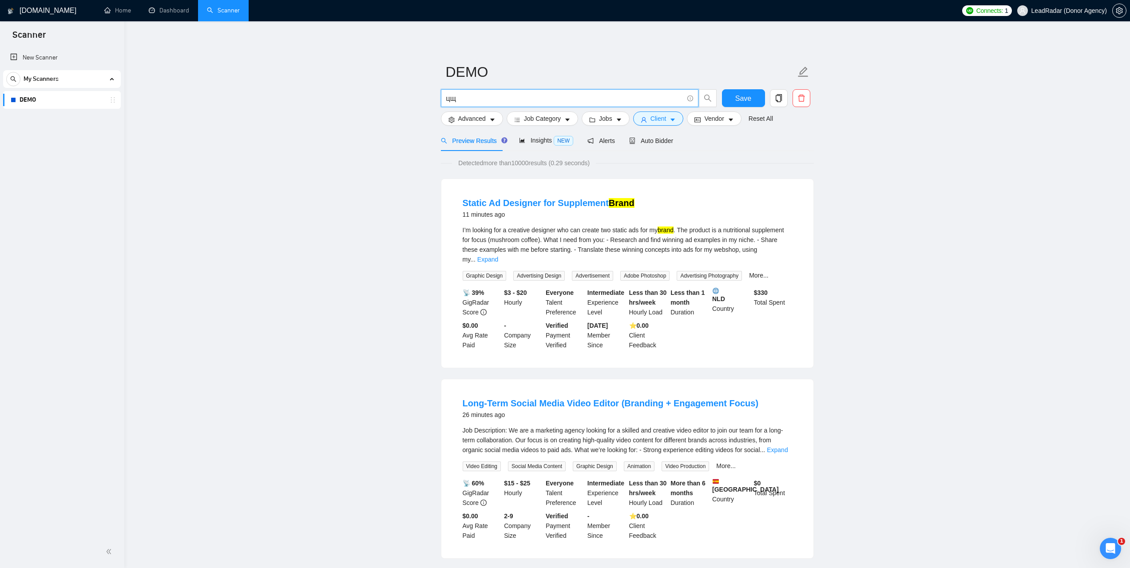
type input "ц"
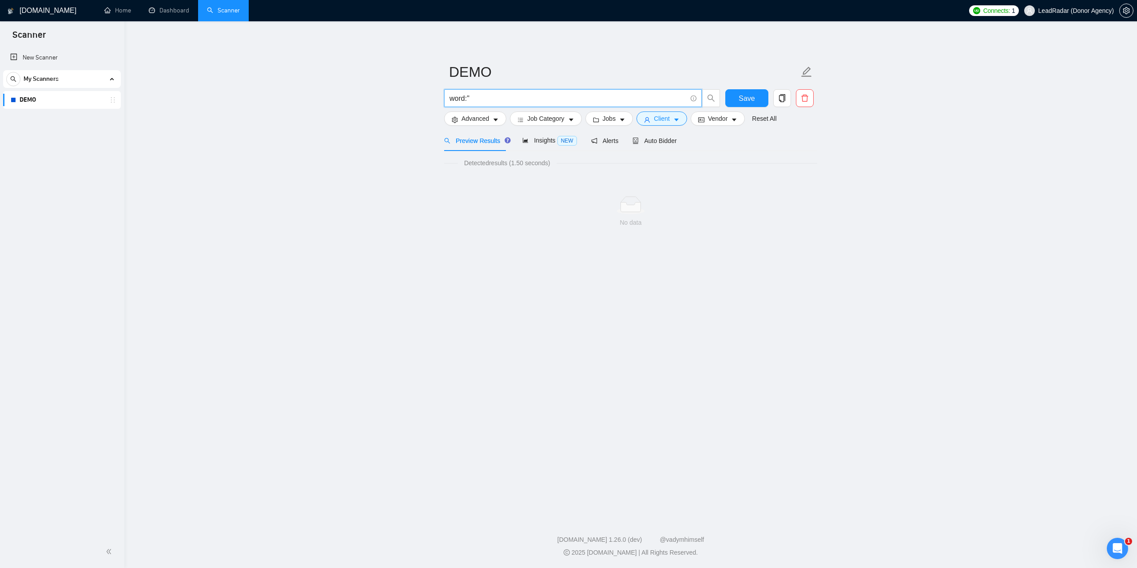
type input ""word:""
drag, startPoint x: 494, startPoint y: 98, endPoint x: 429, endPoint y: 89, distance: 66.3
click at [429, 89] on main "DEMO "word:" Save Advanced Job Category Jobs Client Vendor Reset All Preview Re…" at bounding box center [631, 268] width 984 height 464
click at [828, 200] on main "DEMO Save Advanced Job Category Jobs Client Vendor Reset All Preview Results In…" at bounding box center [631, 268] width 984 height 464
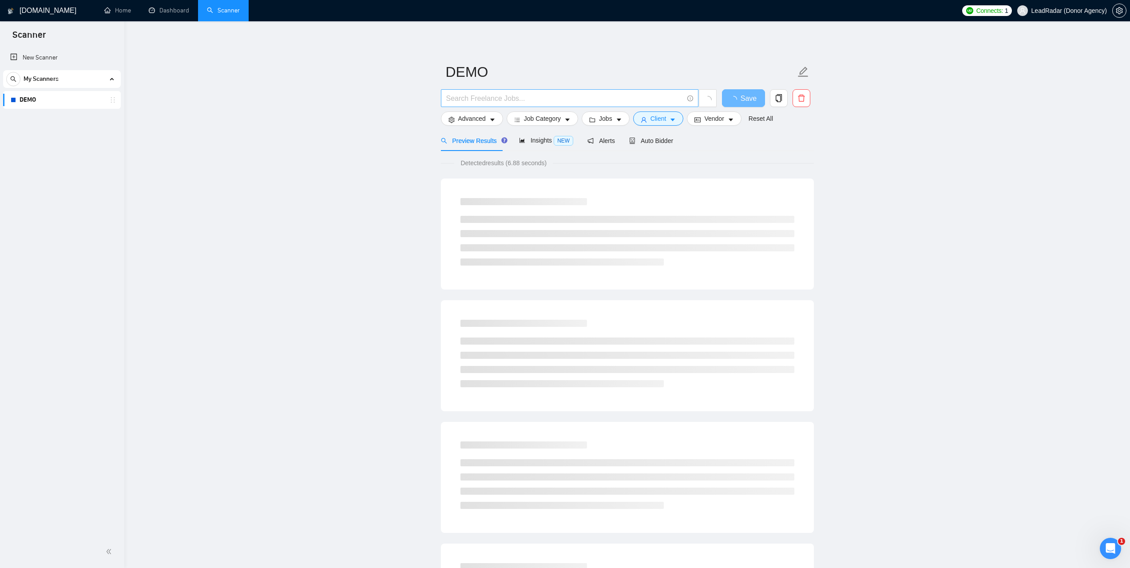
click at [494, 95] on input "text" at bounding box center [564, 98] width 237 height 11
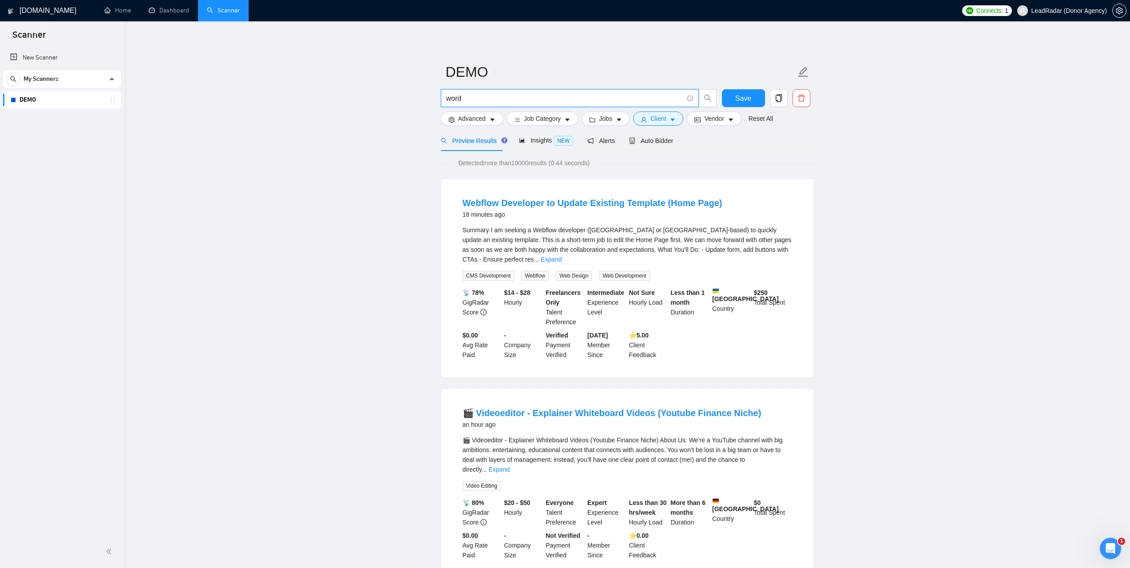
drag, startPoint x: 471, startPoint y: 95, endPoint x: 438, endPoint y: 99, distance: 32.6
type input "word"
click at [562, 256] on link "Expand" at bounding box center [551, 259] width 21 height 7
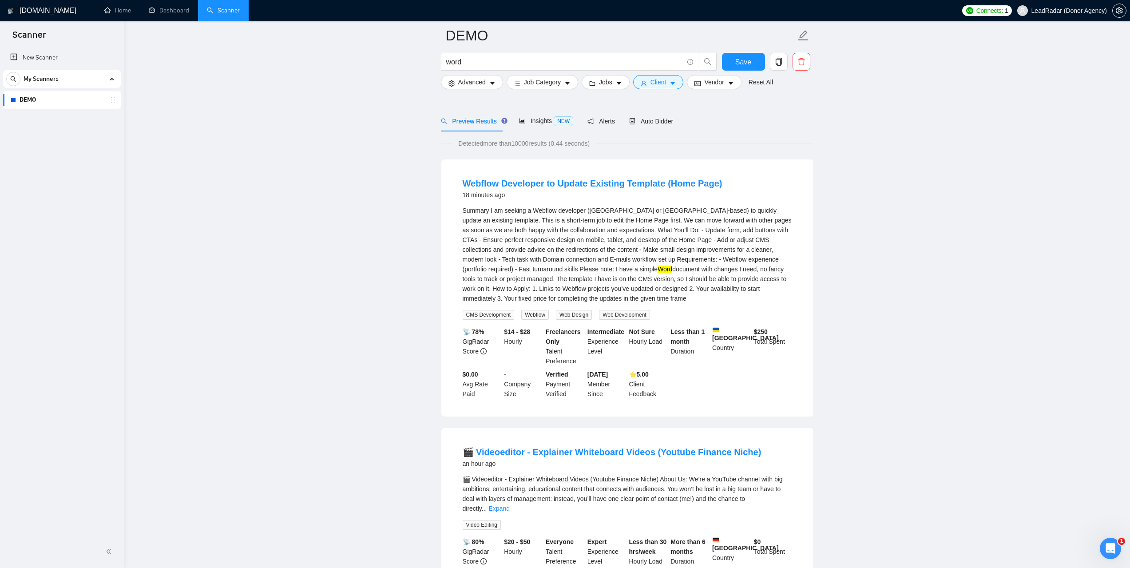
scroll to position [133, 0]
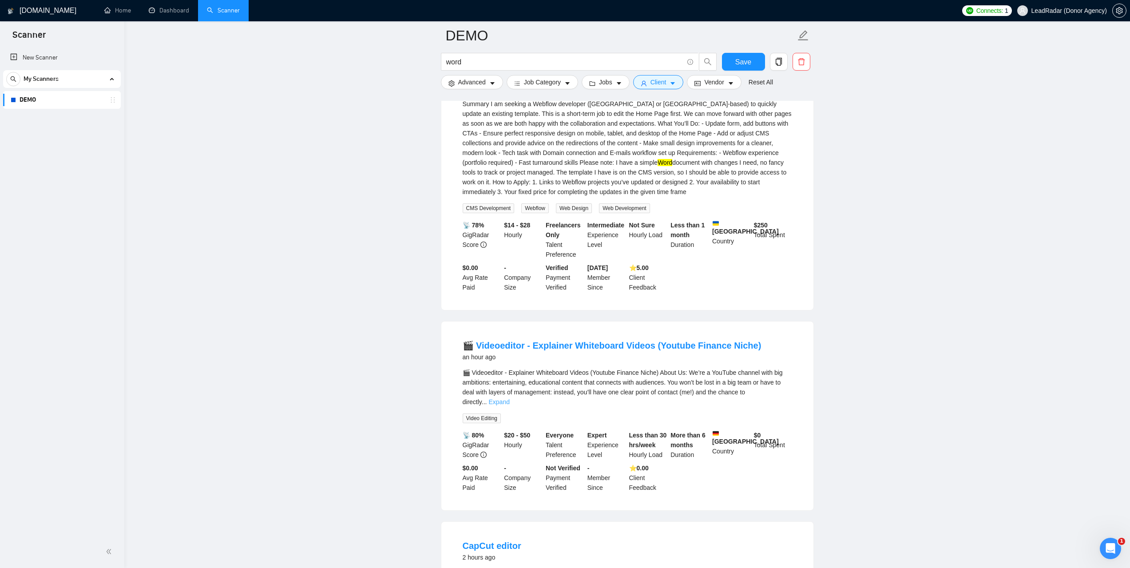
click at [509, 398] on link "Expand" at bounding box center [499, 401] width 21 height 7
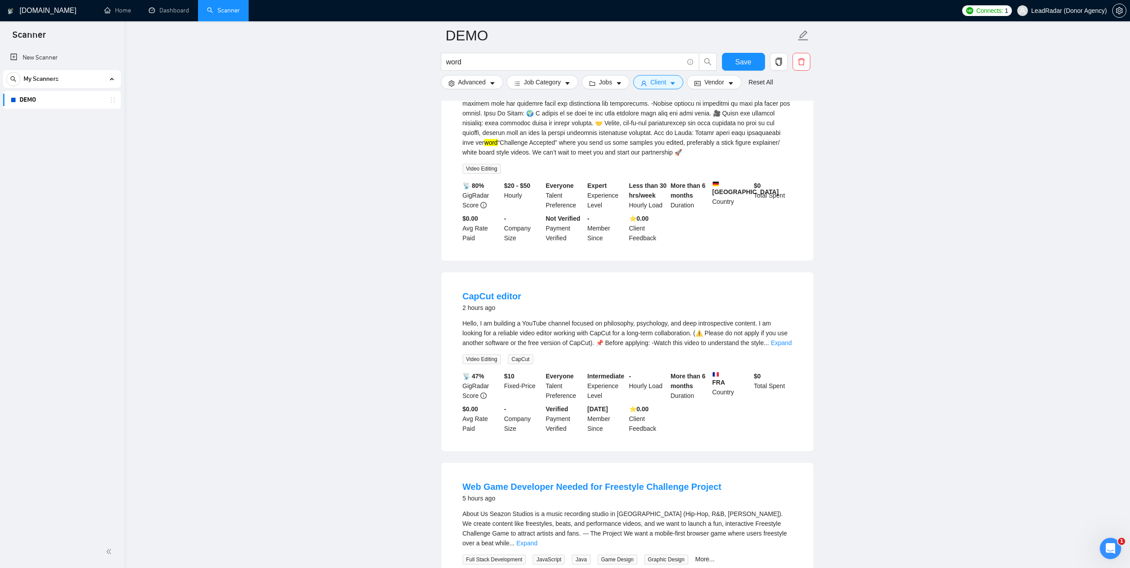
scroll to position [489, 0]
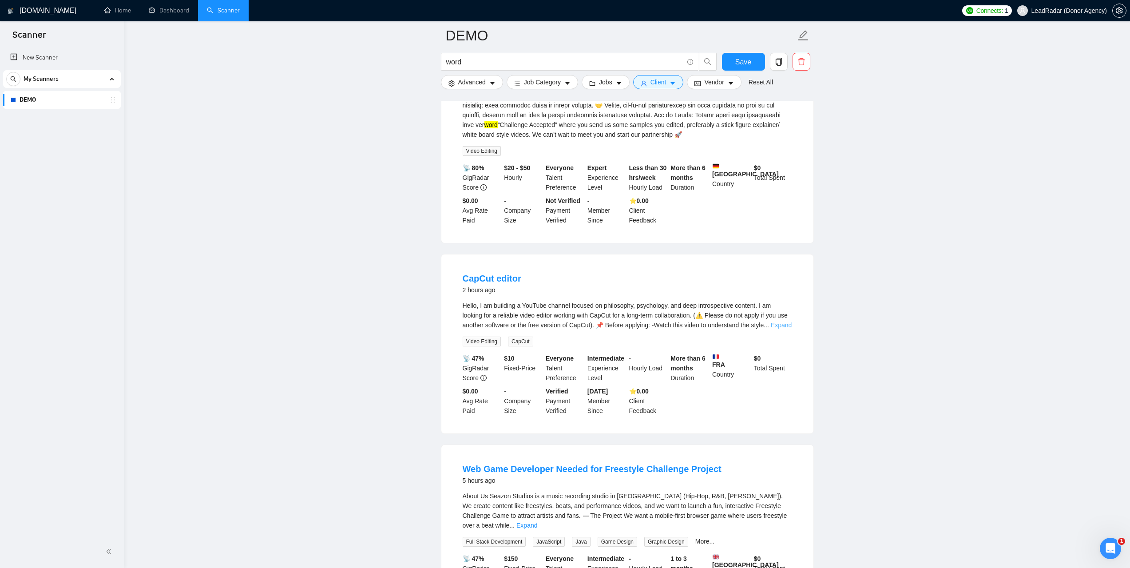
click at [780, 326] on link "Expand" at bounding box center [781, 325] width 21 height 7
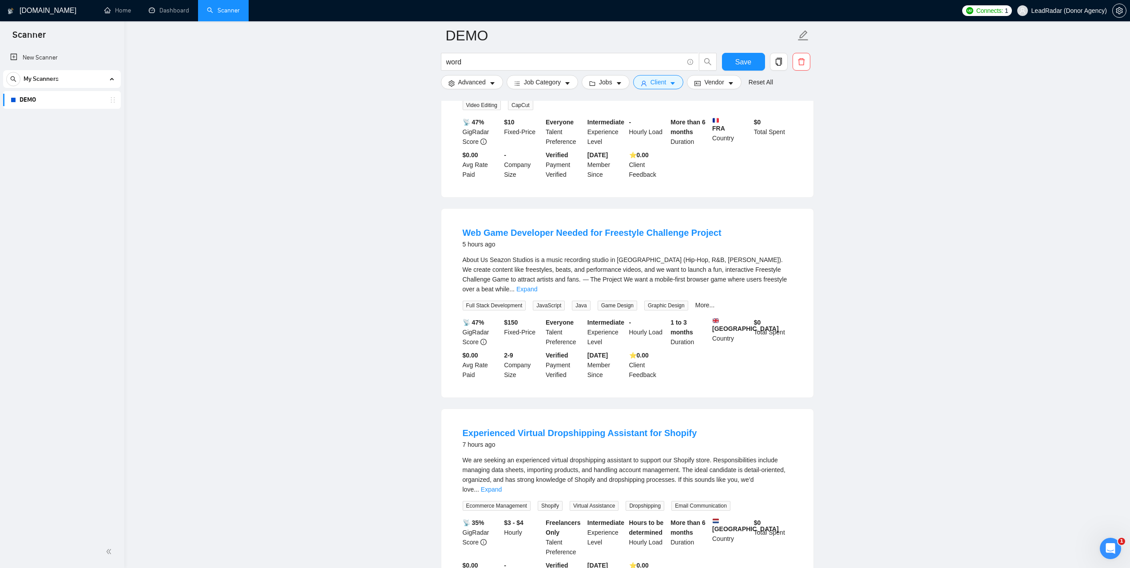
scroll to position [844, 0]
click at [537, 284] on link "Expand" at bounding box center [527, 287] width 21 height 7
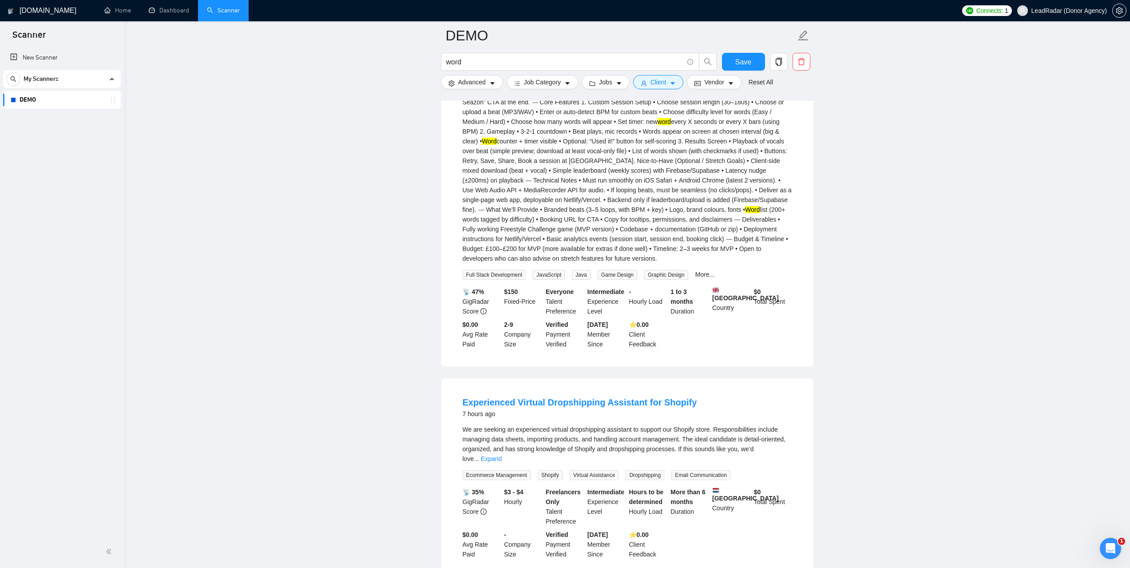
scroll to position [1066, 0]
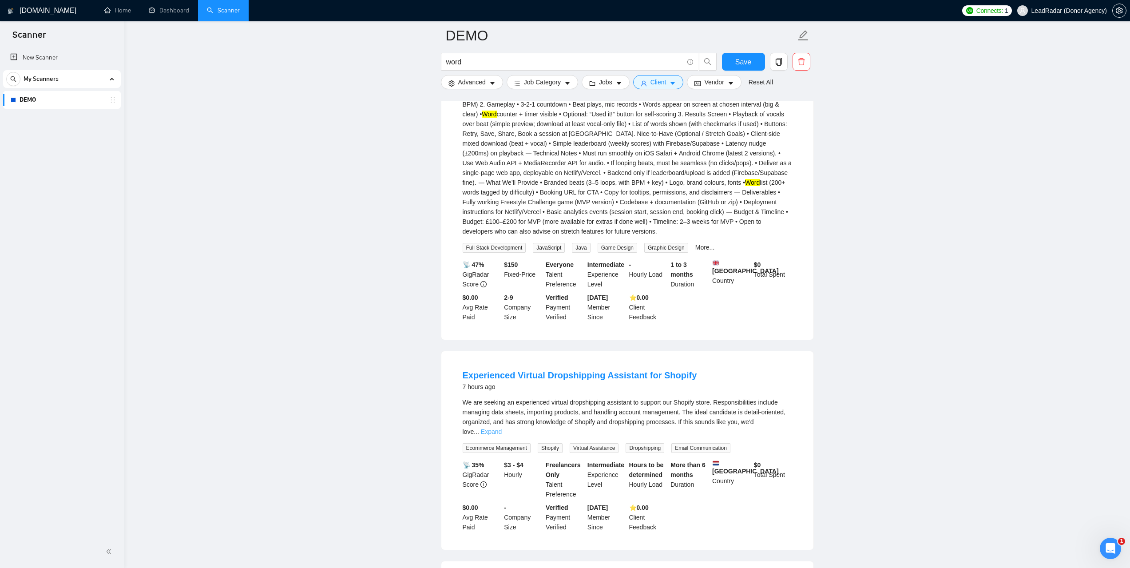
click at [502, 428] on link "Expand" at bounding box center [491, 431] width 21 height 7
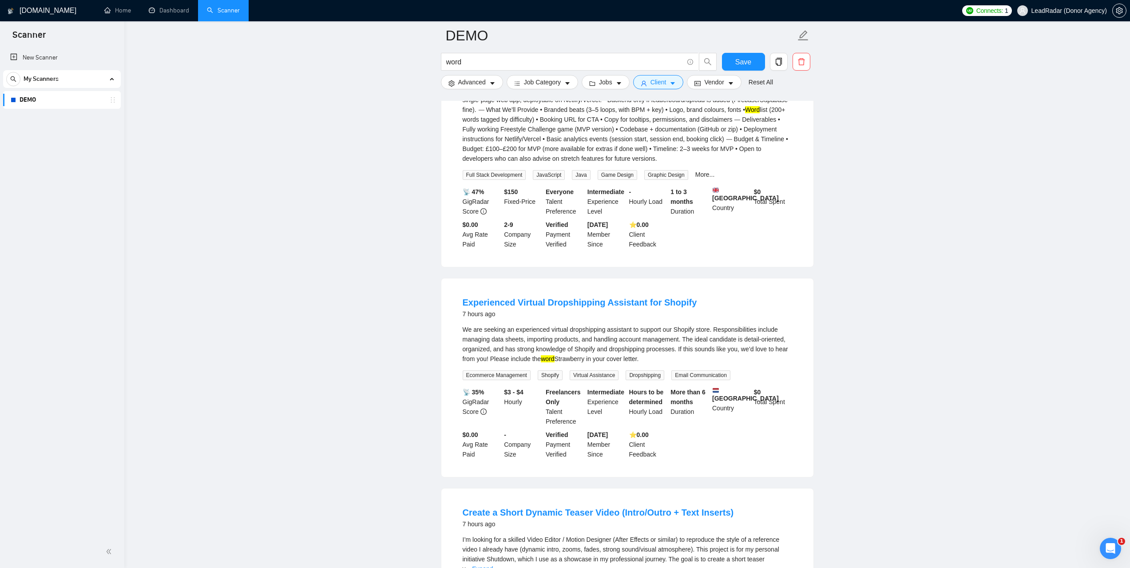
scroll to position [1332, 0]
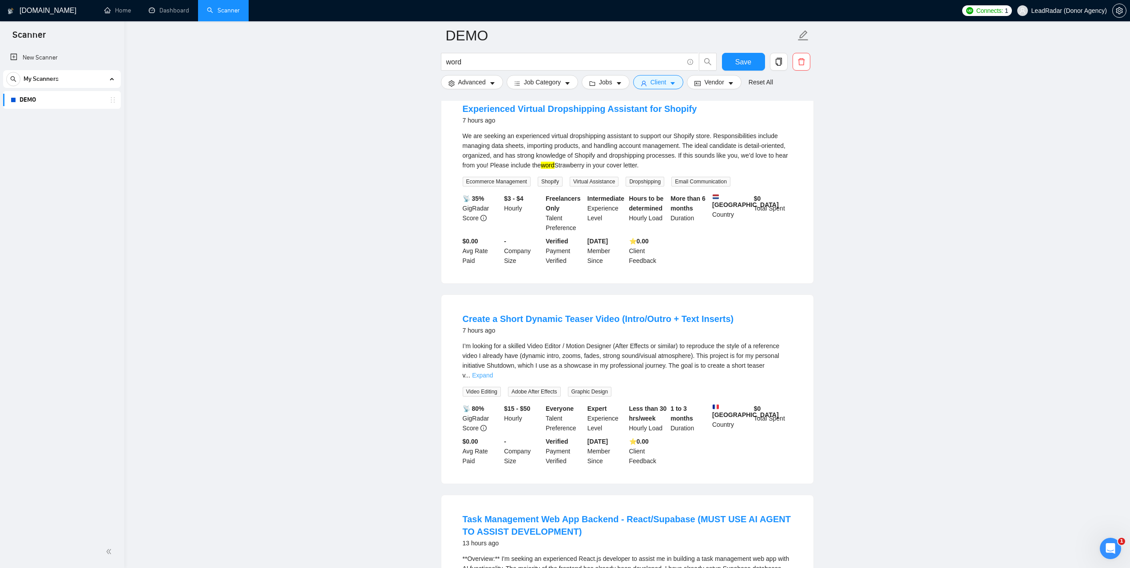
click at [493, 372] on link "Expand" at bounding box center [482, 375] width 21 height 7
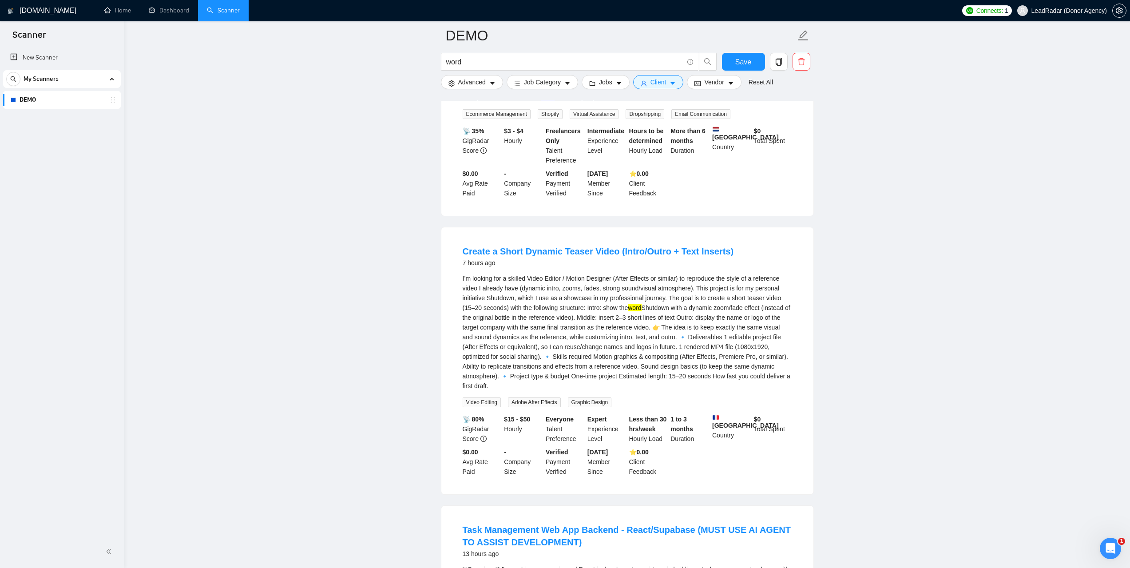
scroll to position [1599, 0]
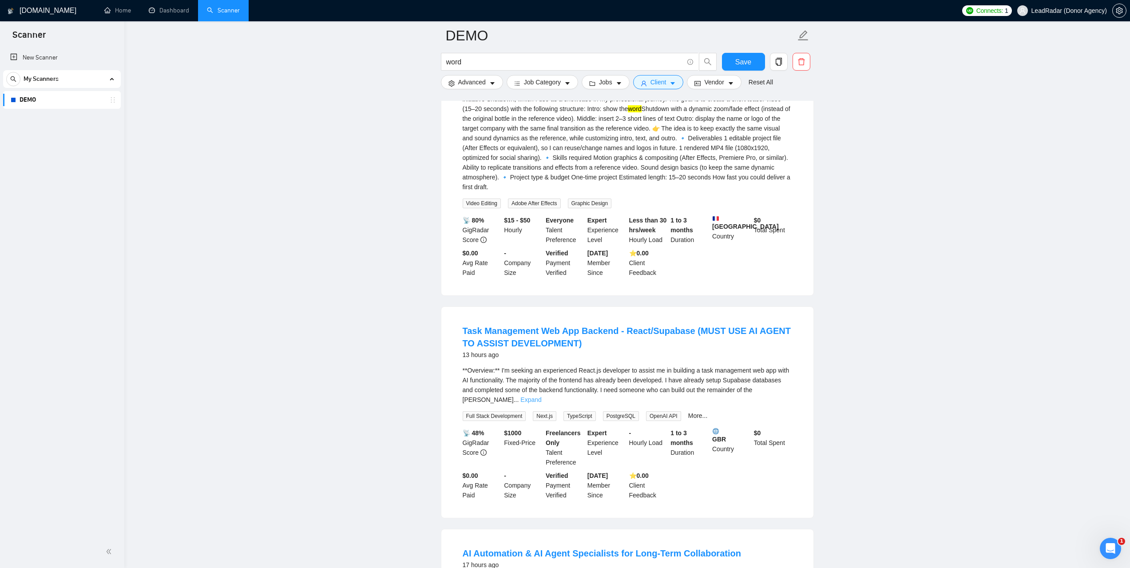
click at [541, 396] on link "Expand" at bounding box center [531, 399] width 21 height 7
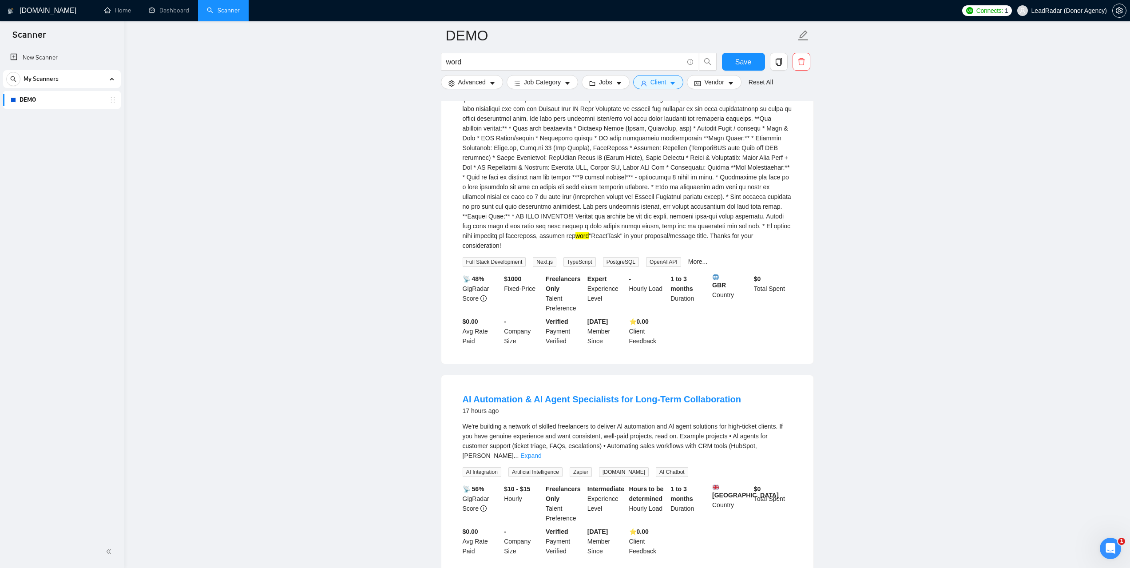
scroll to position [2088, 0]
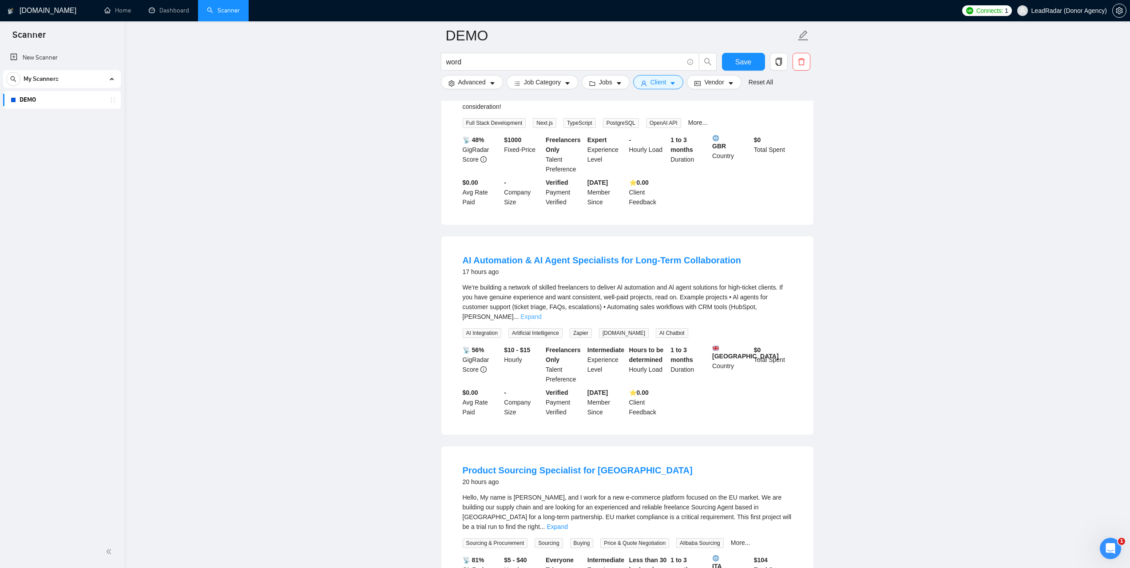
click at [541, 313] on link "Expand" at bounding box center [531, 316] width 21 height 7
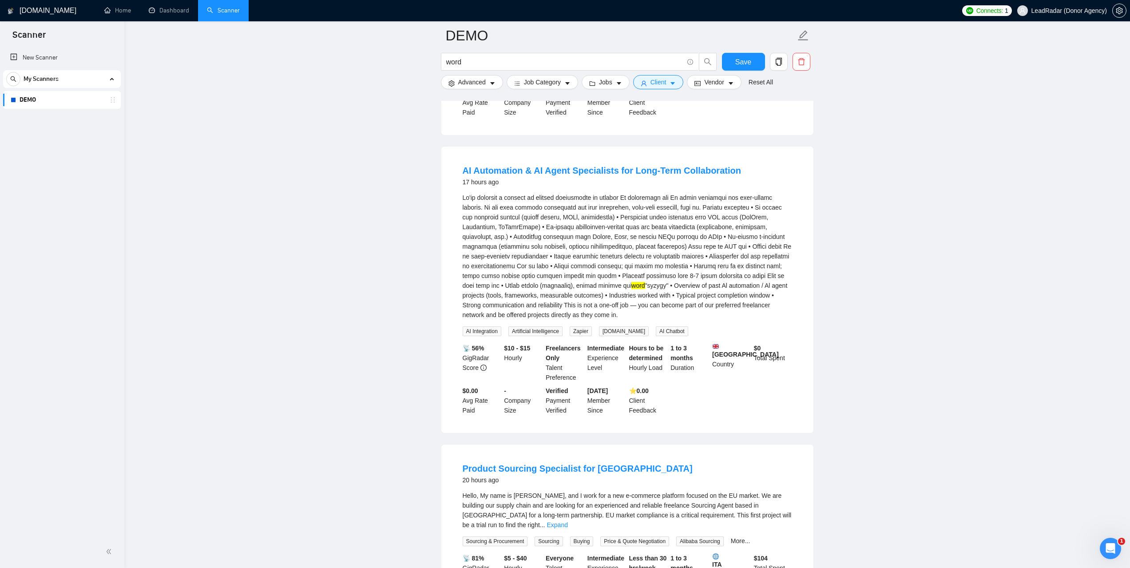
scroll to position [2354, 0]
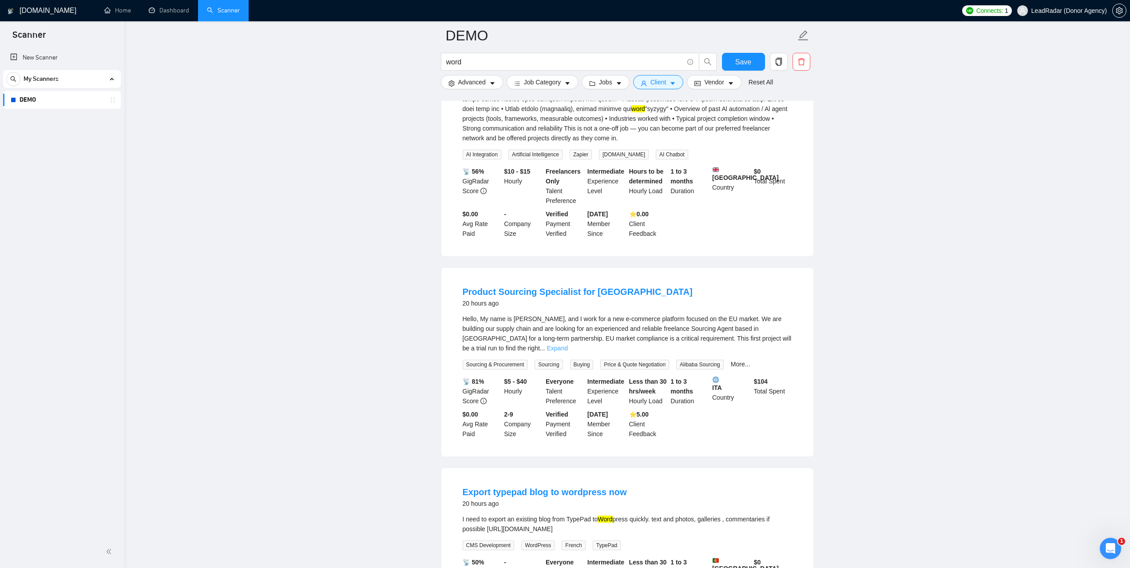
click at [568, 345] on link "Expand" at bounding box center [557, 348] width 21 height 7
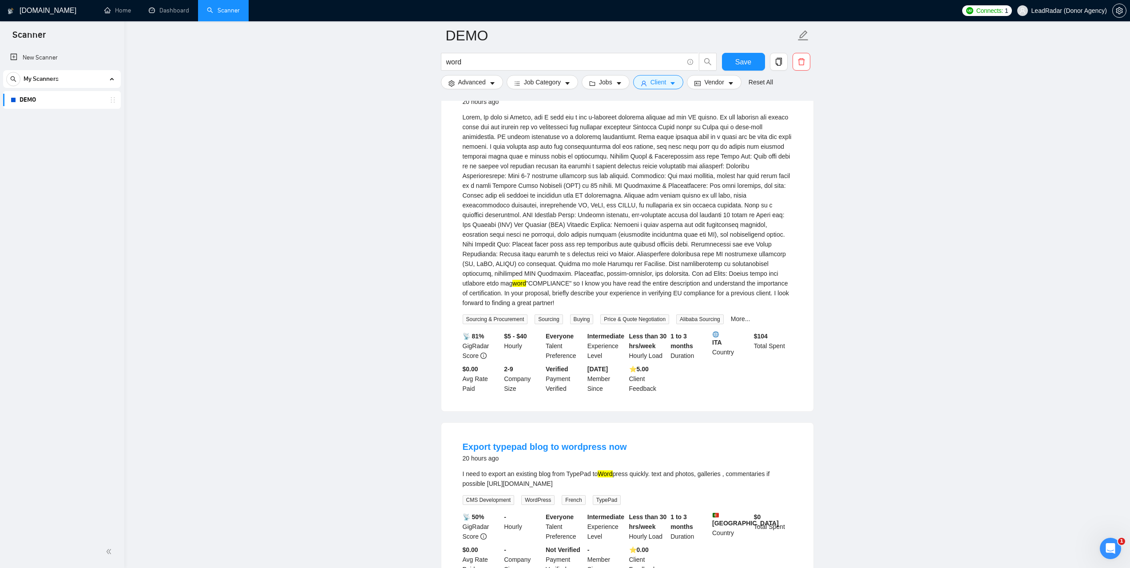
scroll to position [2642, 0]
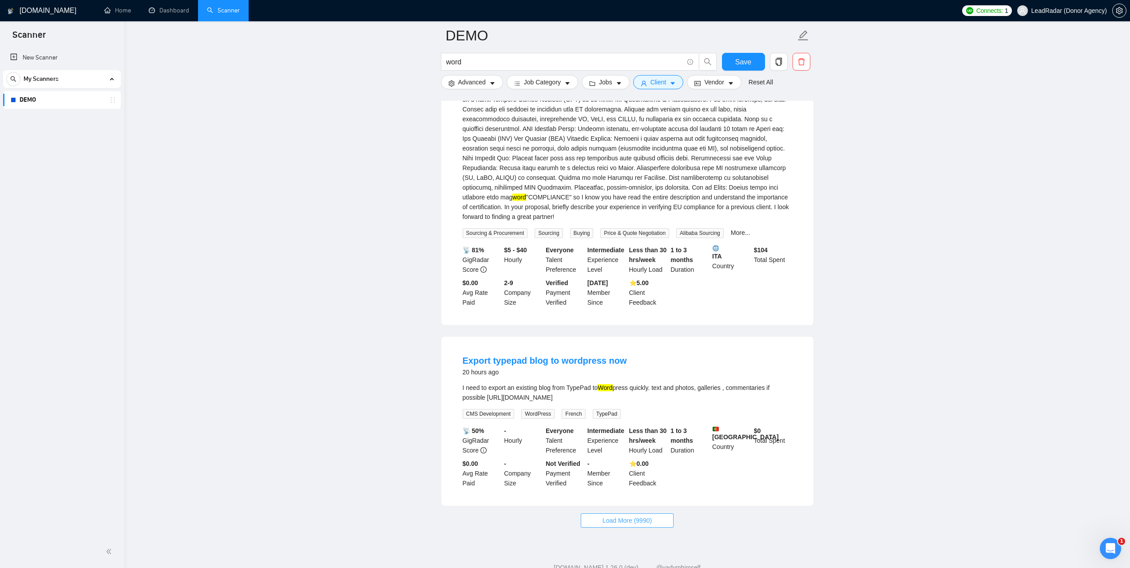
drag, startPoint x: 643, startPoint y: 495, endPoint x: 689, endPoint y: 504, distance: 46.7
click at [644, 516] on span "Load More (9990)" at bounding box center [627, 521] width 49 height 10
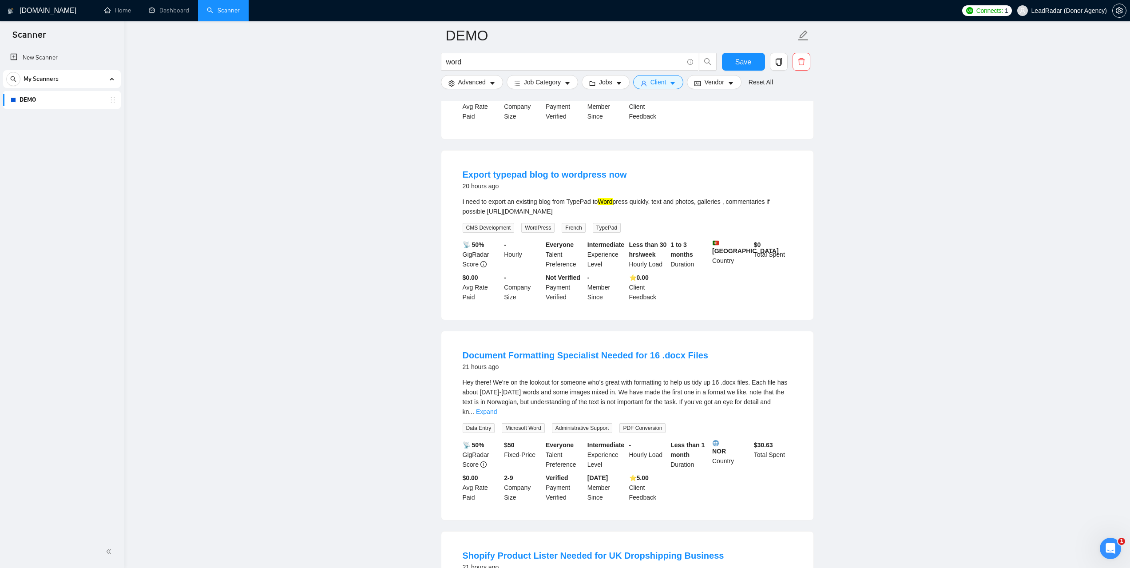
scroll to position [2864, 0]
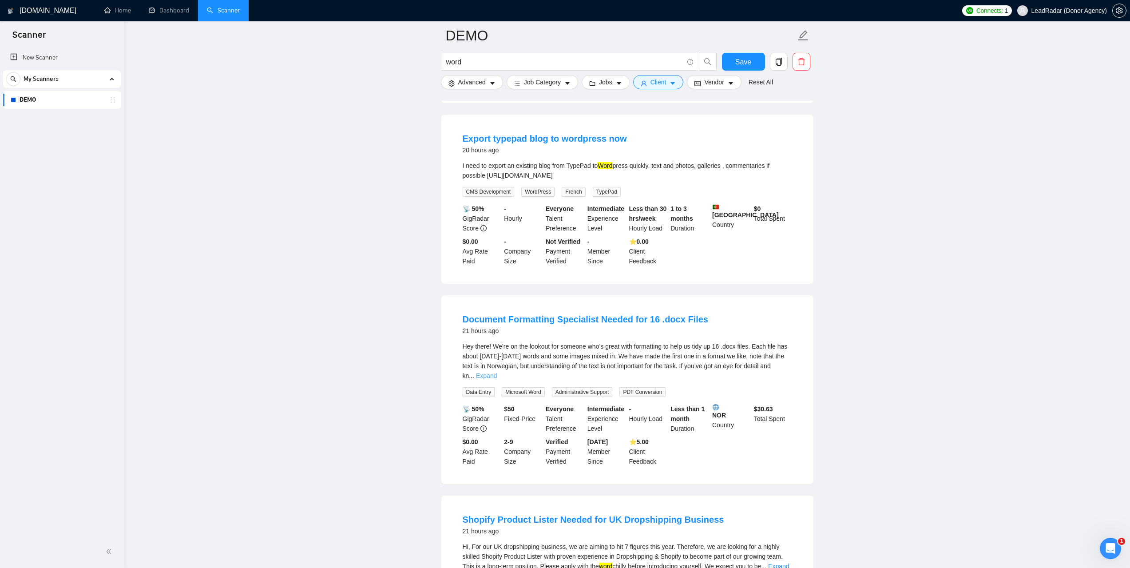
click at [497, 372] on link "Expand" at bounding box center [486, 375] width 21 height 7
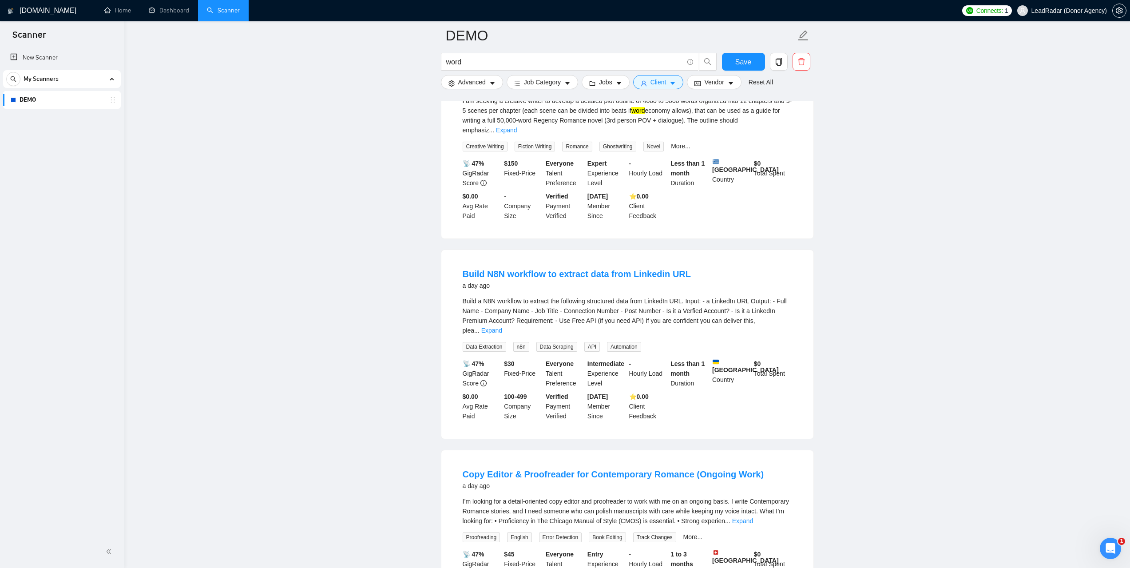
scroll to position [3930, 0]
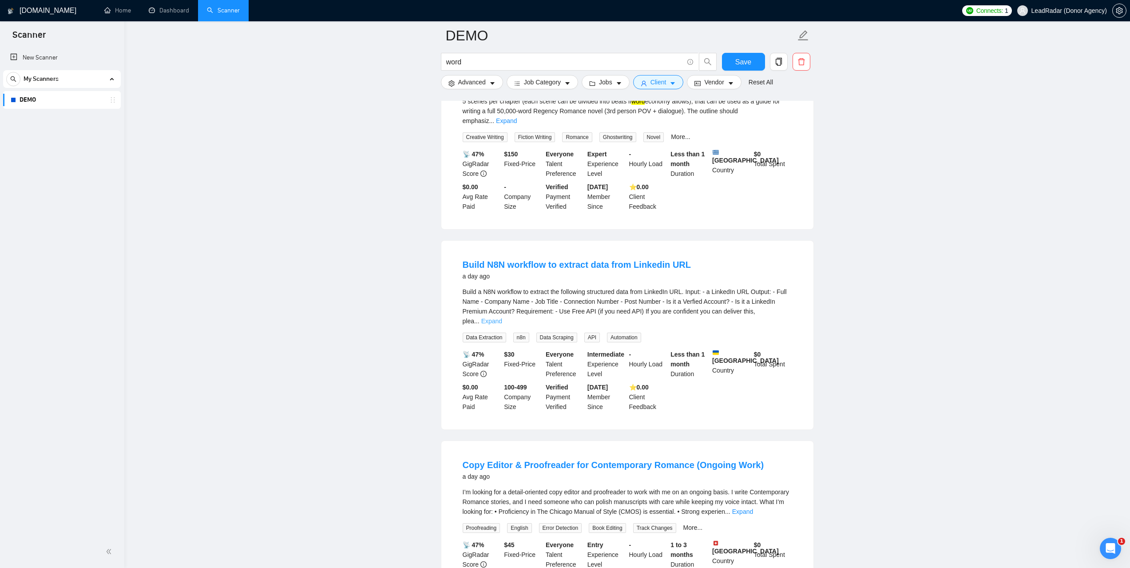
click at [502, 318] on link "Expand" at bounding box center [491, 321] width 21 height 7
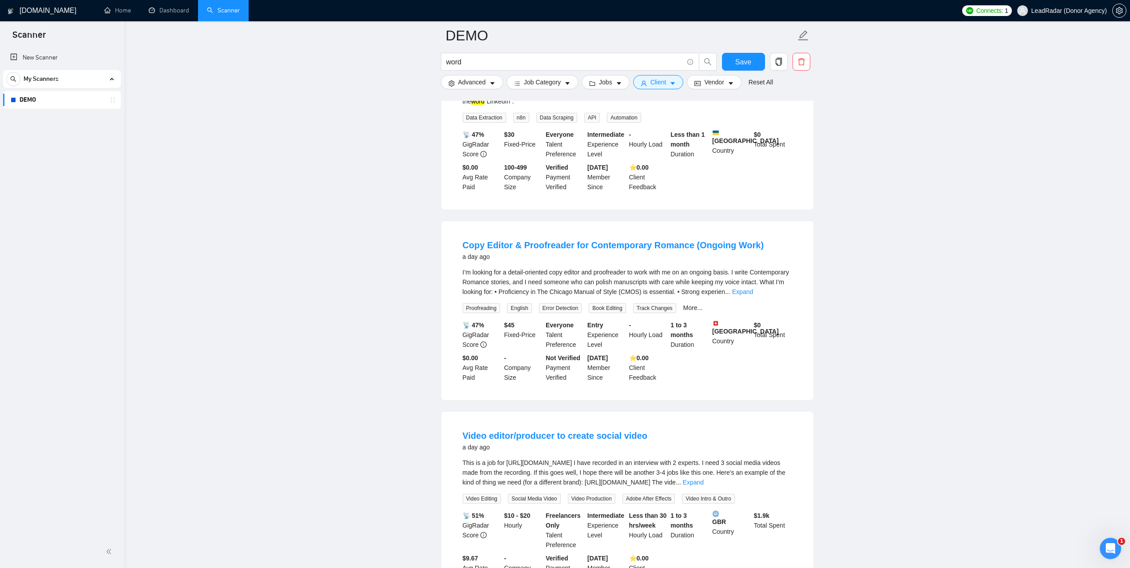
scroll to position [4196, 0]
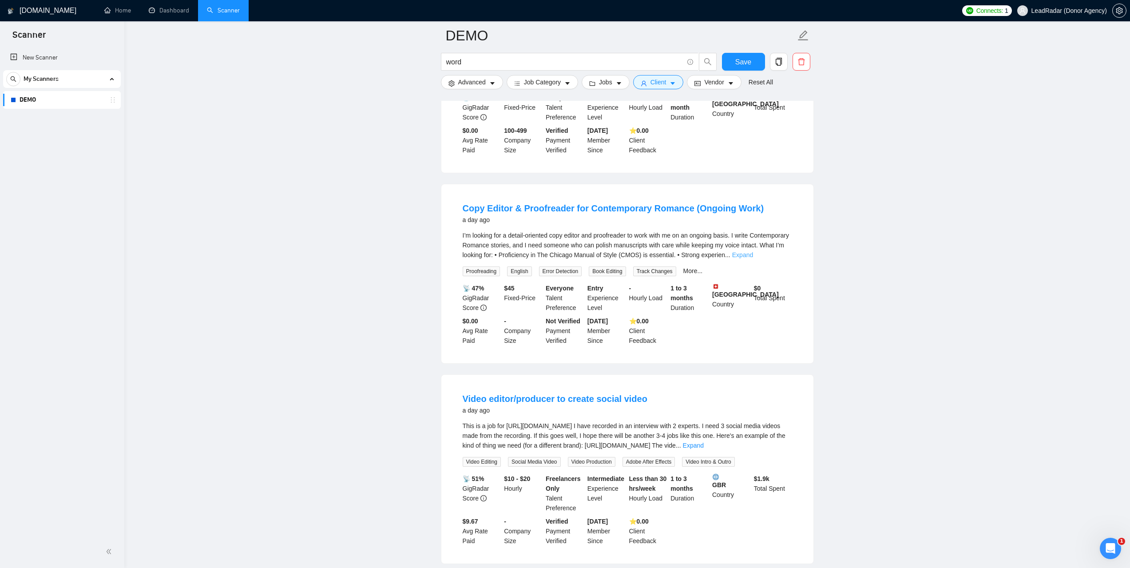
click at [753, 251] on link "Expand" at bounding box center [742, 254] width 21 height 7
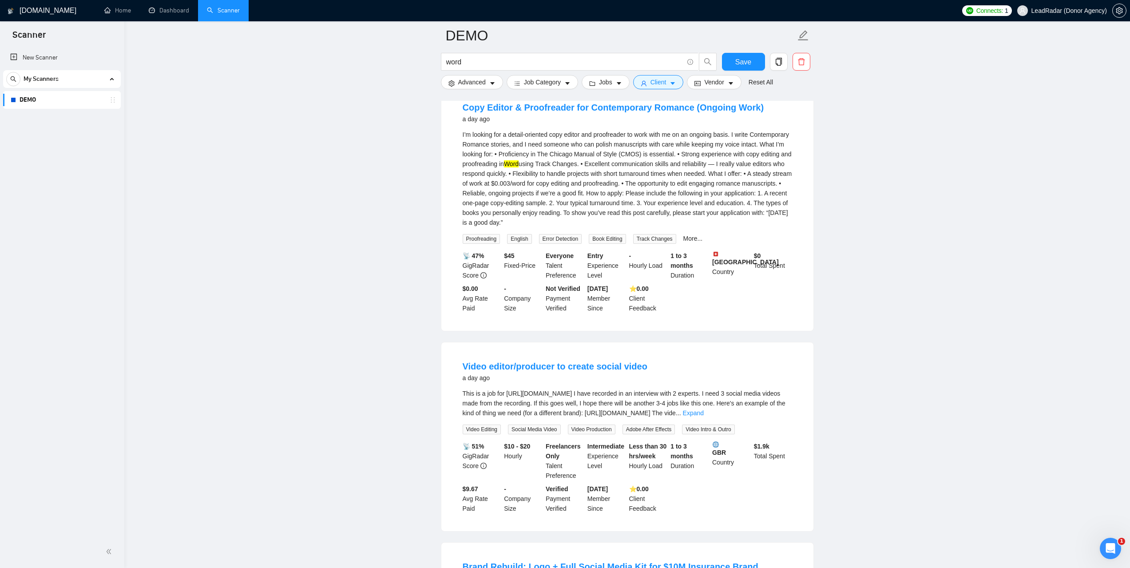
scroll to position [4418, 0]
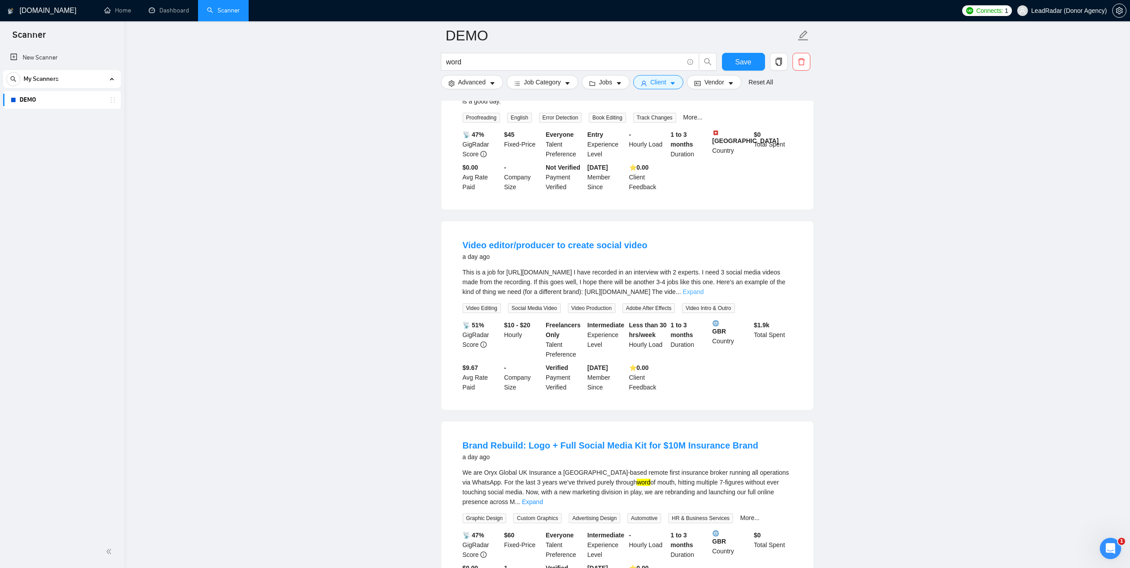
click at [704, 288] on link "Expand" at bounding box center [693, 291] width 21 height 7
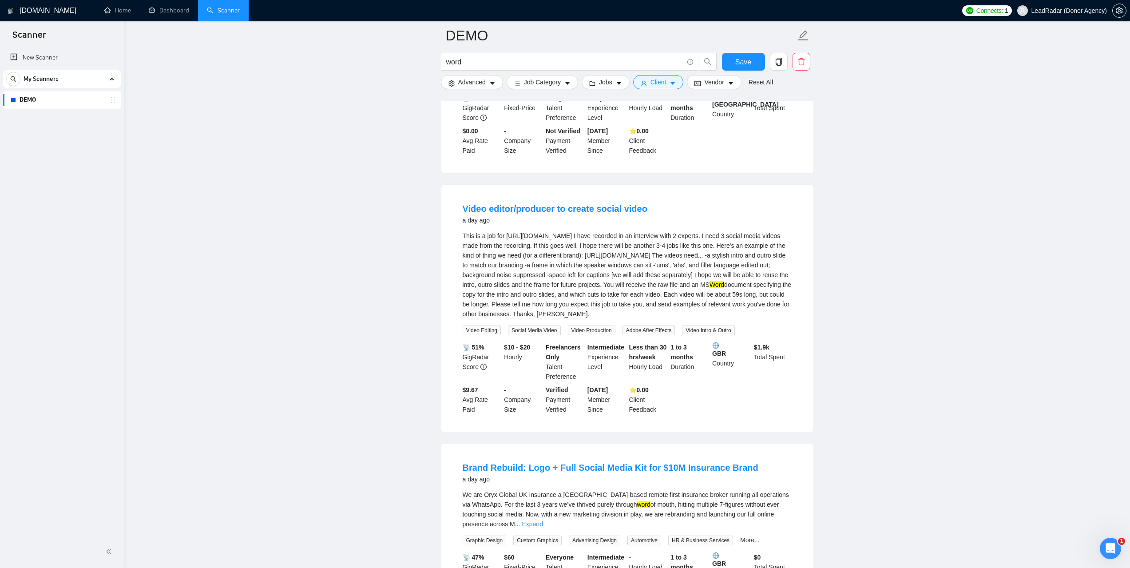
scroll to position [4552, 0]
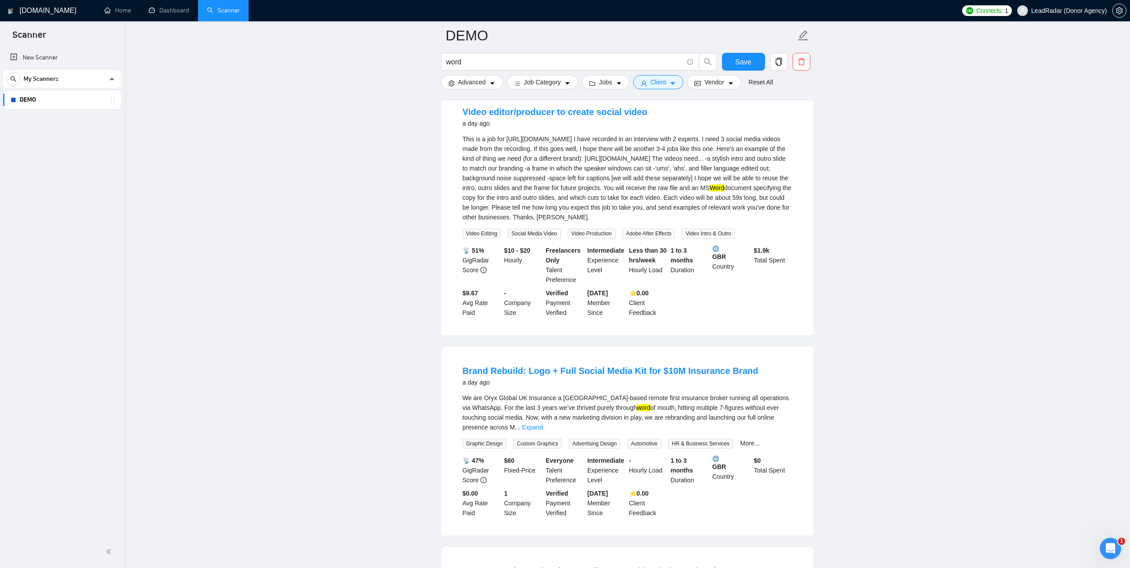
click at [543, 424] on link "Expand" at bounding box center [532, 427] width 21 height 7
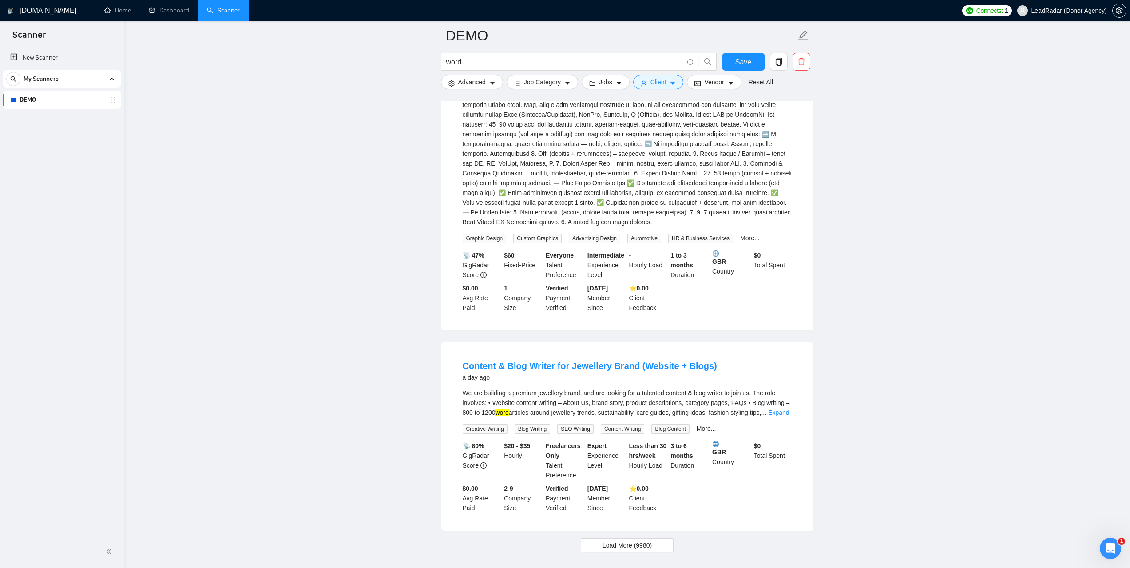
scroll to position [4865, 0]
click at [780, 408] on link "Expand" at bounding box center [778, 411] width 21 height 7
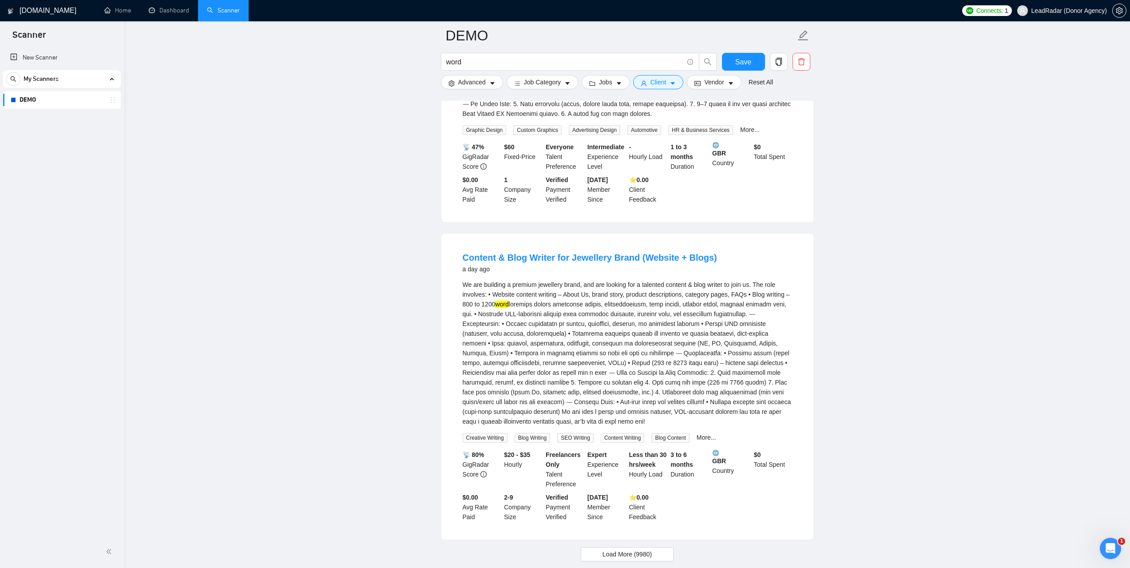
scroll to position [4982, 0]
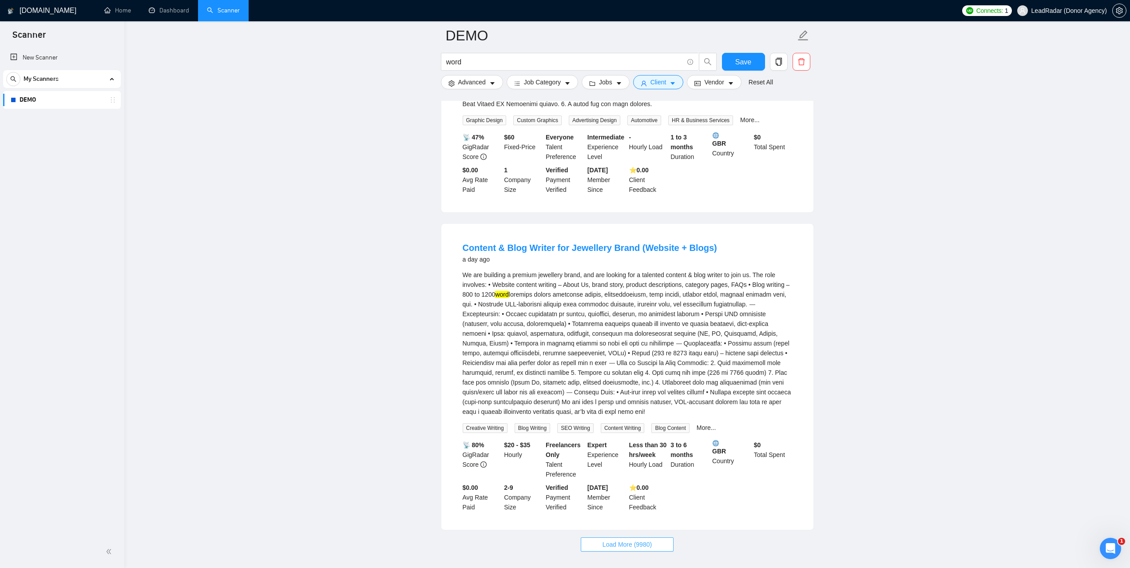
click at [663, 537] on button "Load More (9980)" at bounding box center [627, 544] width 93 height 14
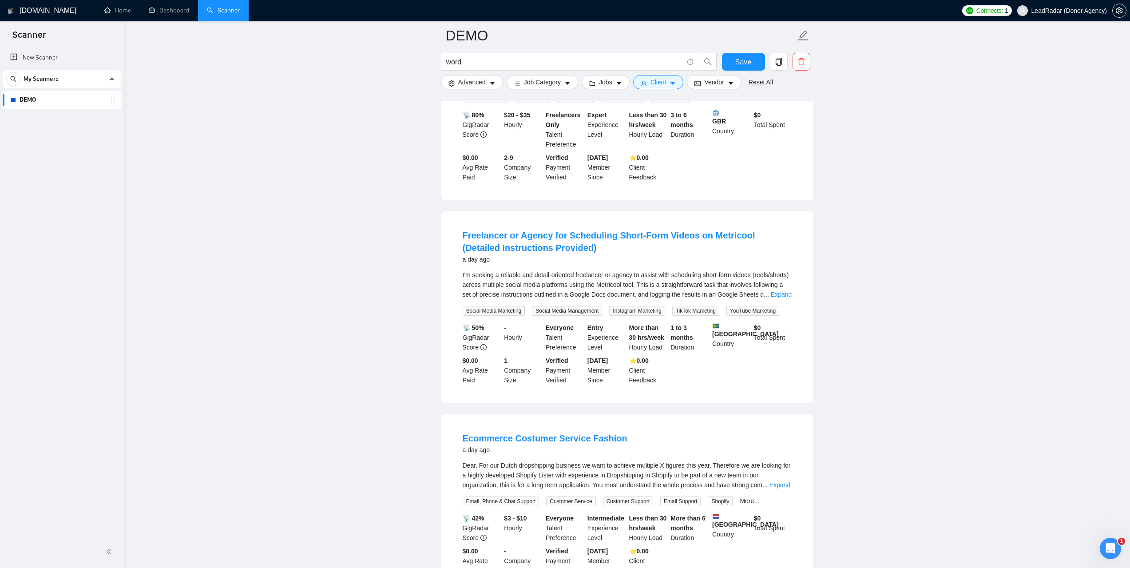
scroll to position [5515, 0]
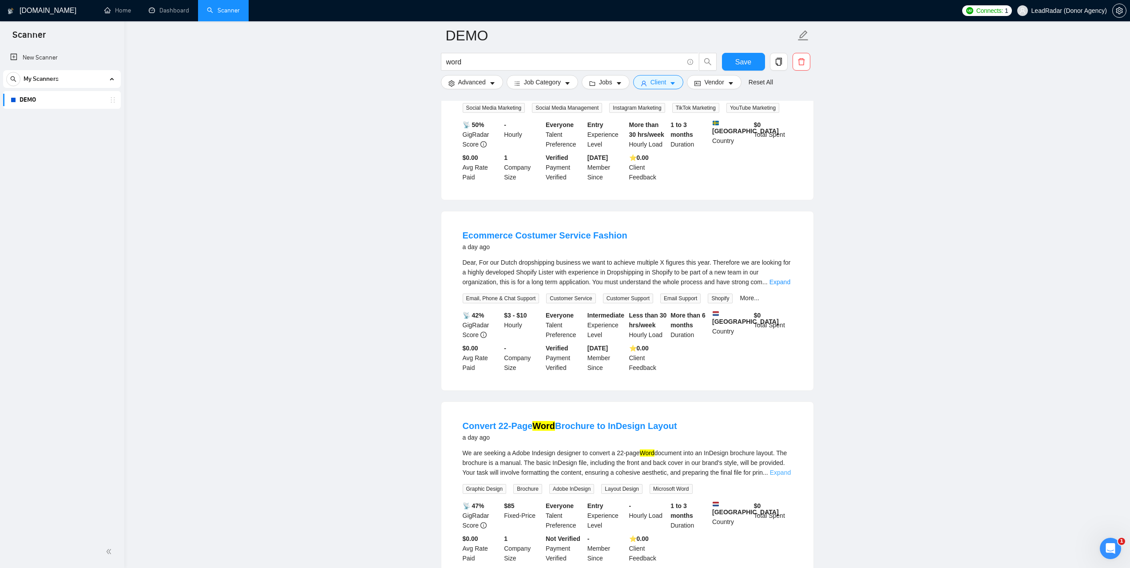
click at [775, 469] on link "Expand" at bounding box center [780, 472] width 21 height 7
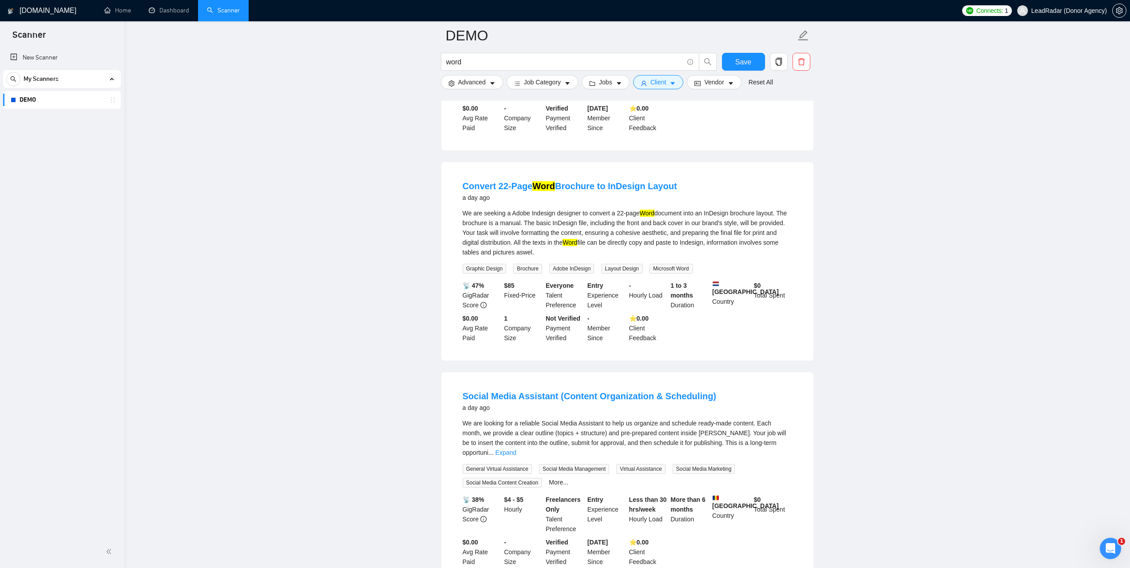
scroll to position [5782, 0]
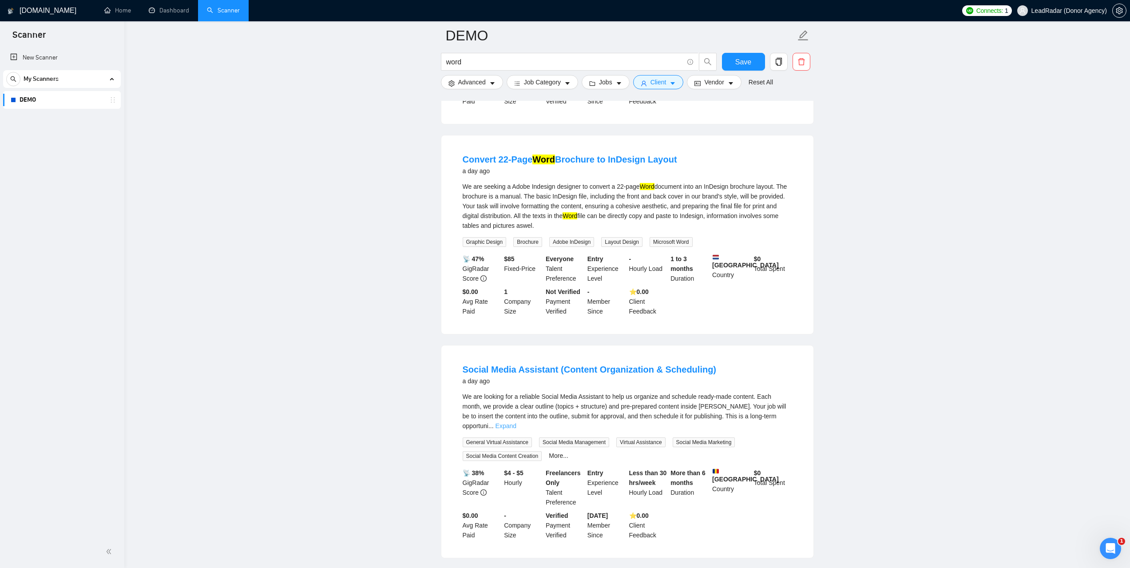
click at [517, 422] on link "Expand" at bounding box center [506, 425] width 21 height 7
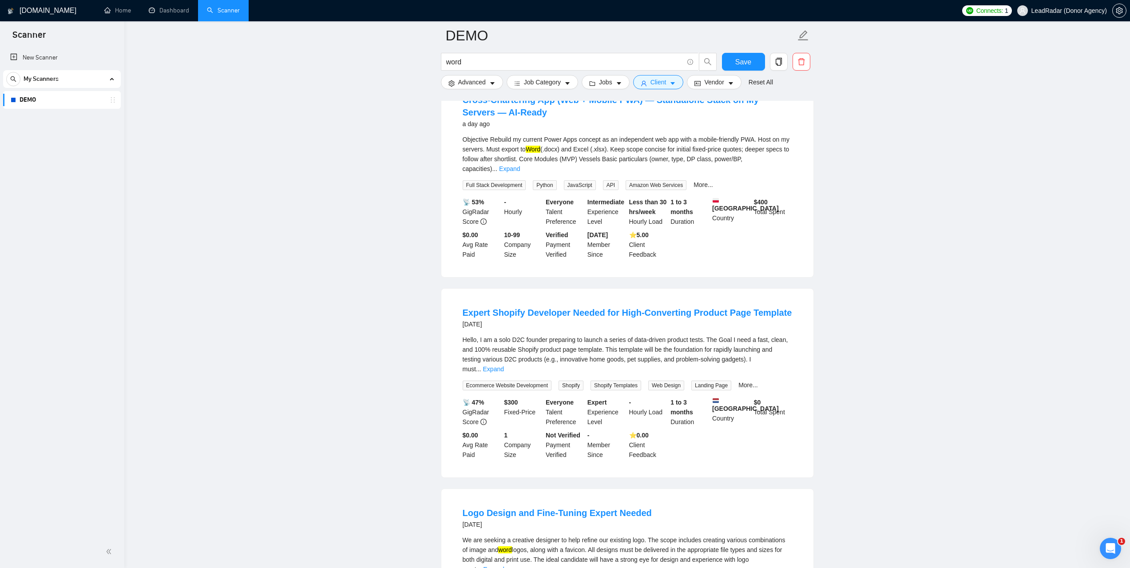
scroll to position [6404, 0]
click at [504, 364] on link "Expand" at bounding box center [493, 367] width 21 height 7
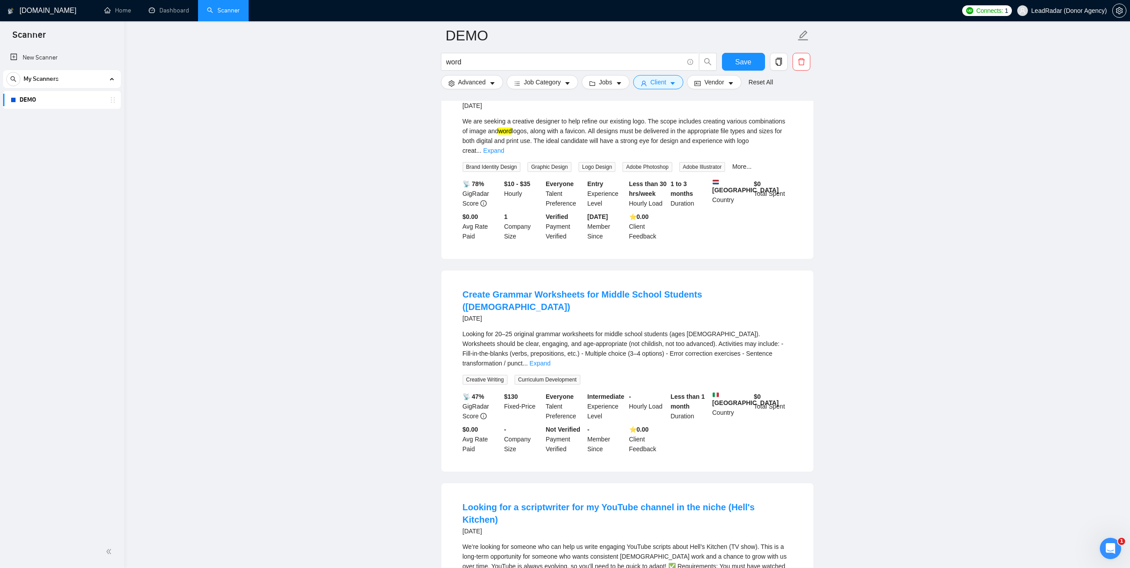
scroll to position [6892, 0]
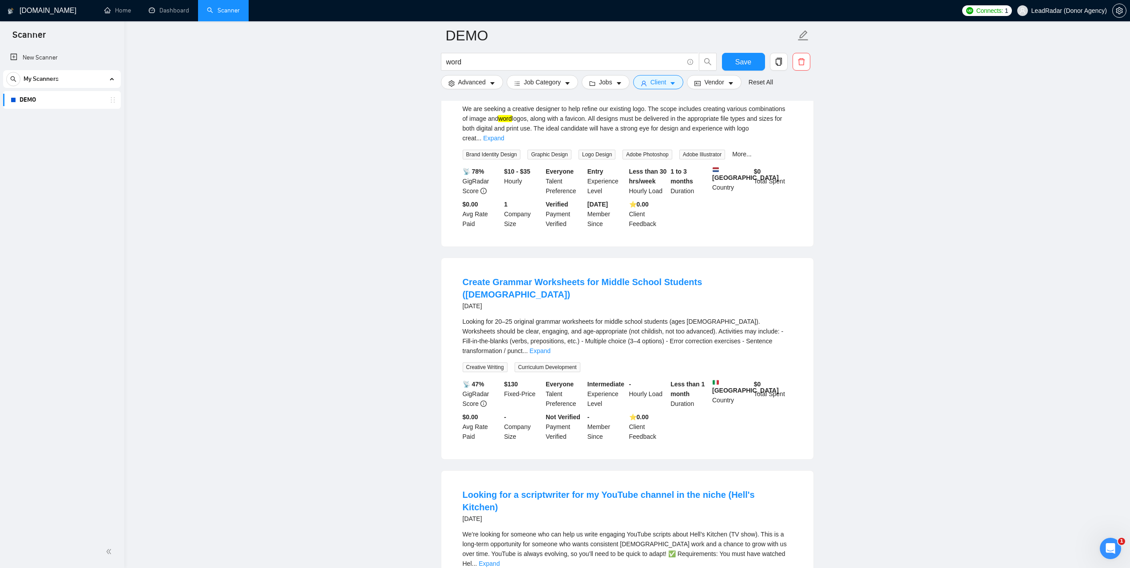
click at [779, 317] on div "Looking for 20–25 original grammar worksheets for middle school students (ages …" at bounding box center [628, 336] width 330 height 39
click at [551, 347] on link "Expand" at bounding box center [540, 350] width 21 height 7
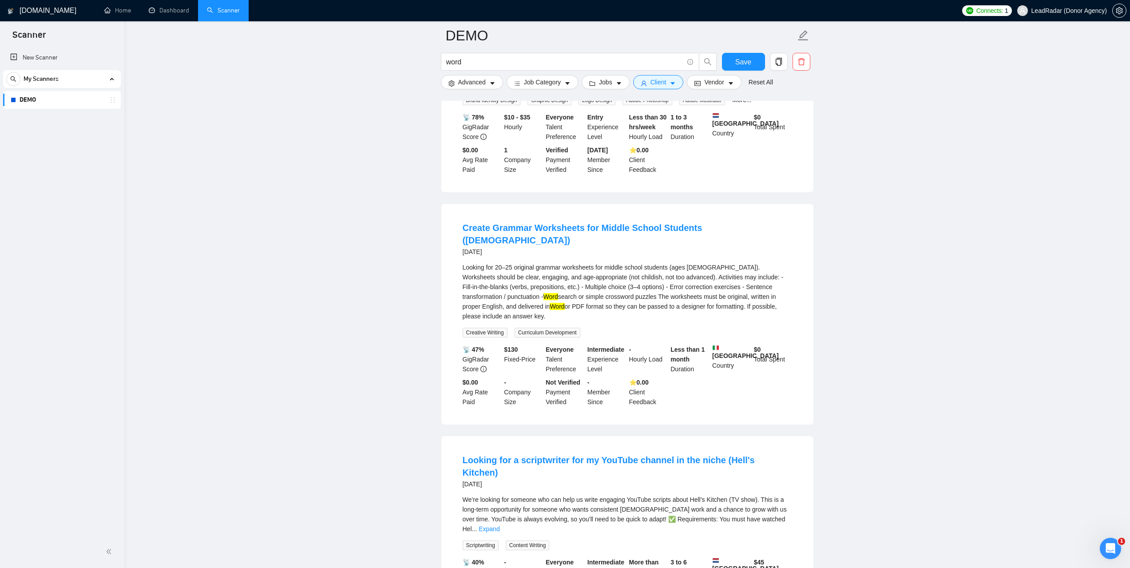
scroll to position [7114, 0]
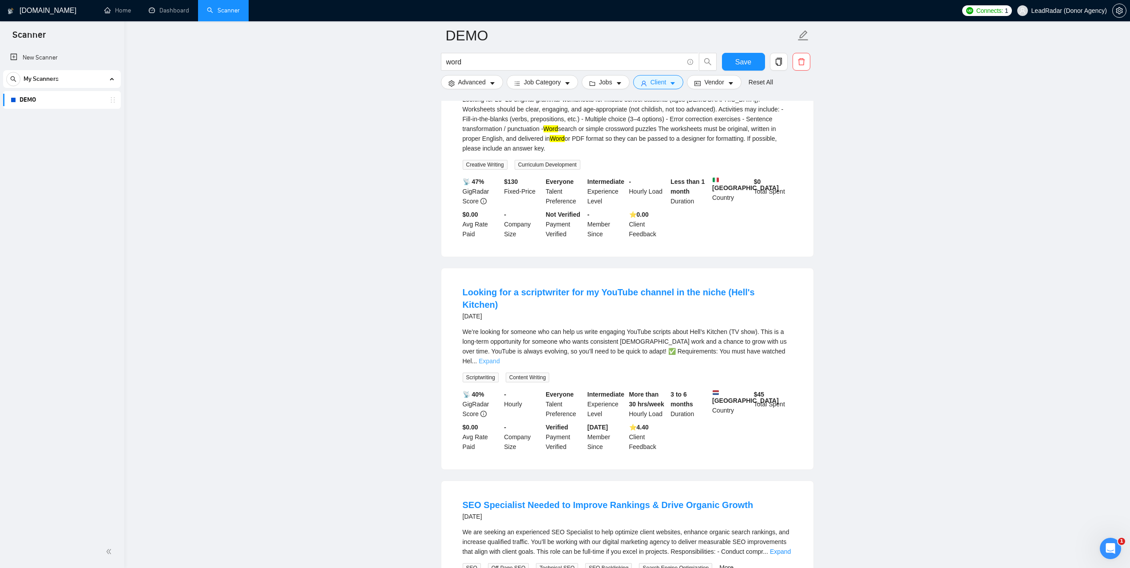
click at [500, 358] on link "Expand" at bounding box center [489, 361] width 21 height 7
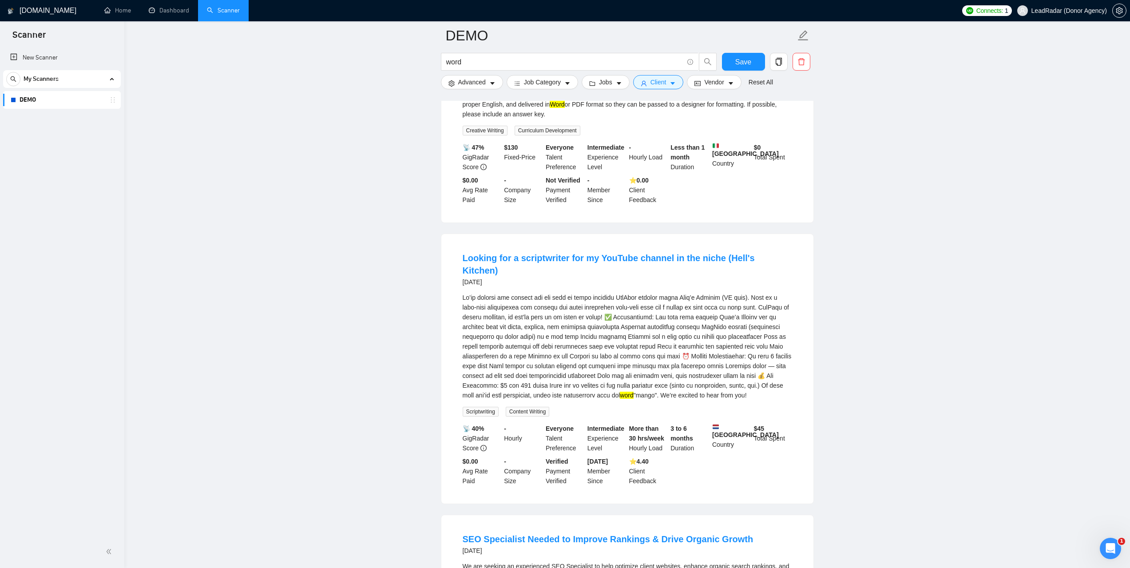
scroll to position [7260, 0]
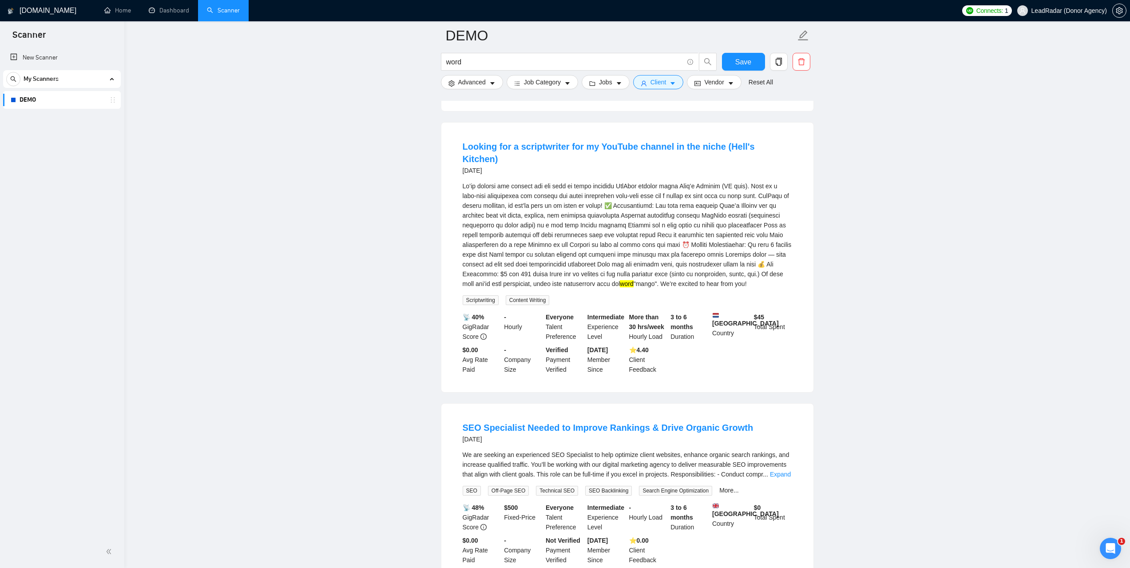
click at [776, 450] on div "We are seeking an experienced SEO Specialist to help optimize client websites, …" at bounding box center [628, 464] width 330 height 29
click at [791, 450] on div "We are seeking an experienced SEO Specialist to help optimize client websites, …" at bounding box center [628, 464] width 330 height 29
click at [788, 471] on link "Expand" at bounding box center [780, 474] width 21 height 7
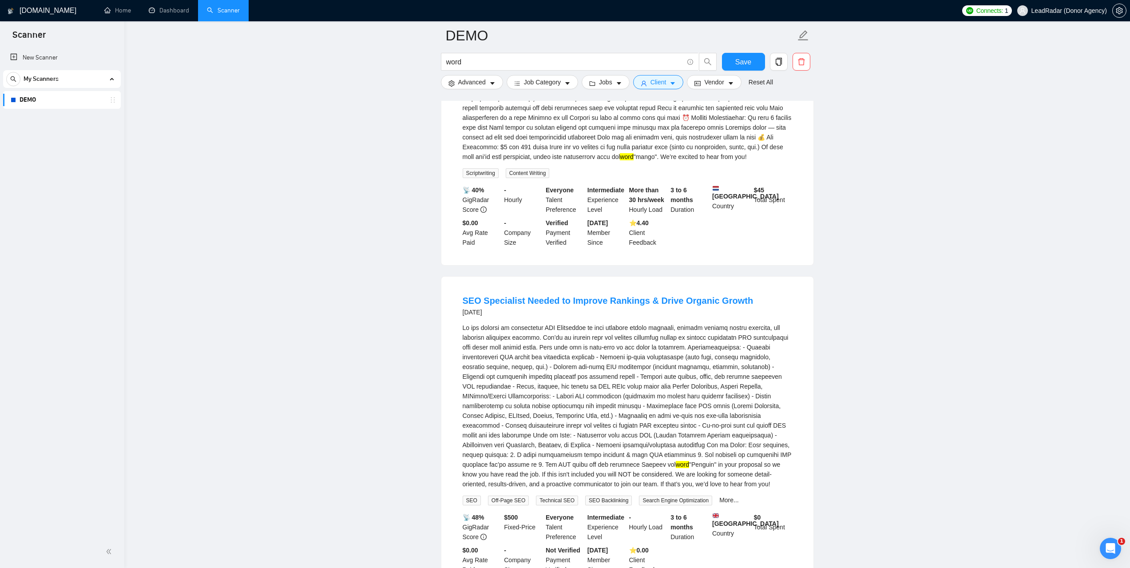
scroll to position [7397, 0]
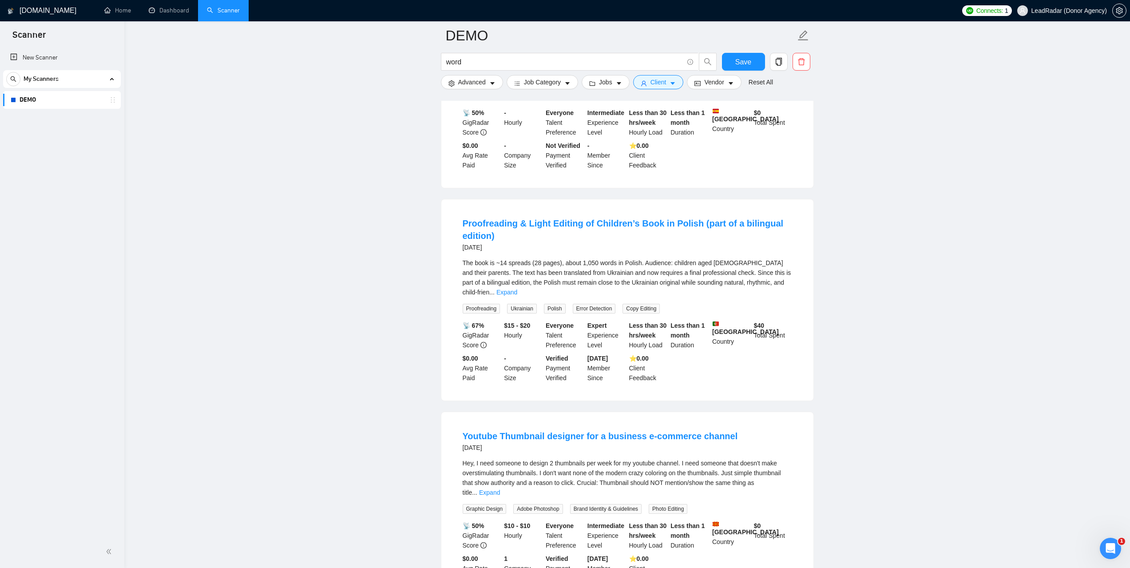
scroll to position [8374, 0]
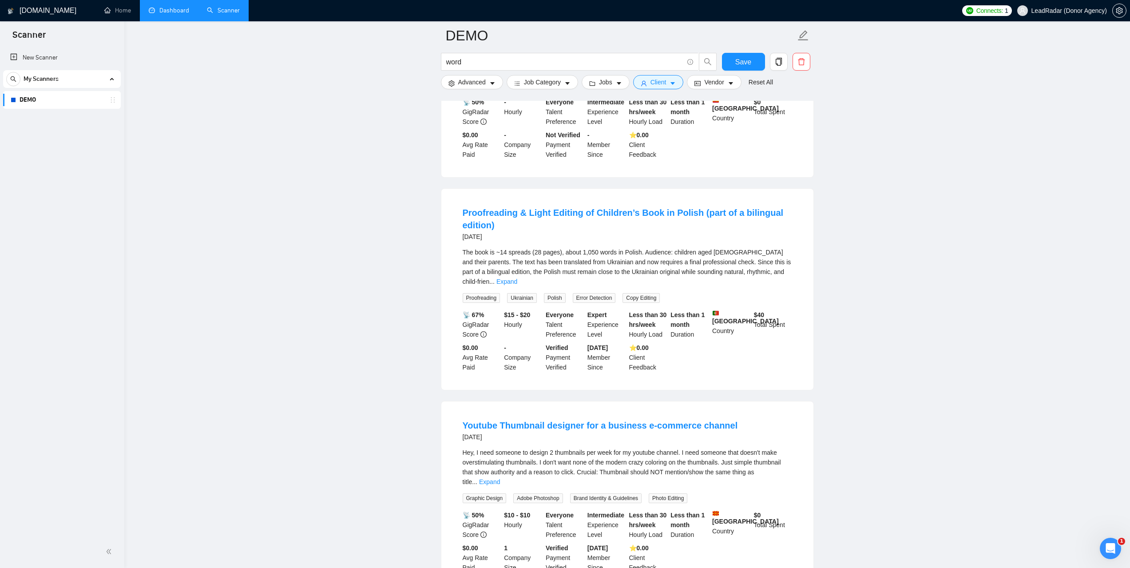
click at [159, 7] on link "Dashboard" at bounding box center [169, 11] width 40 height 8
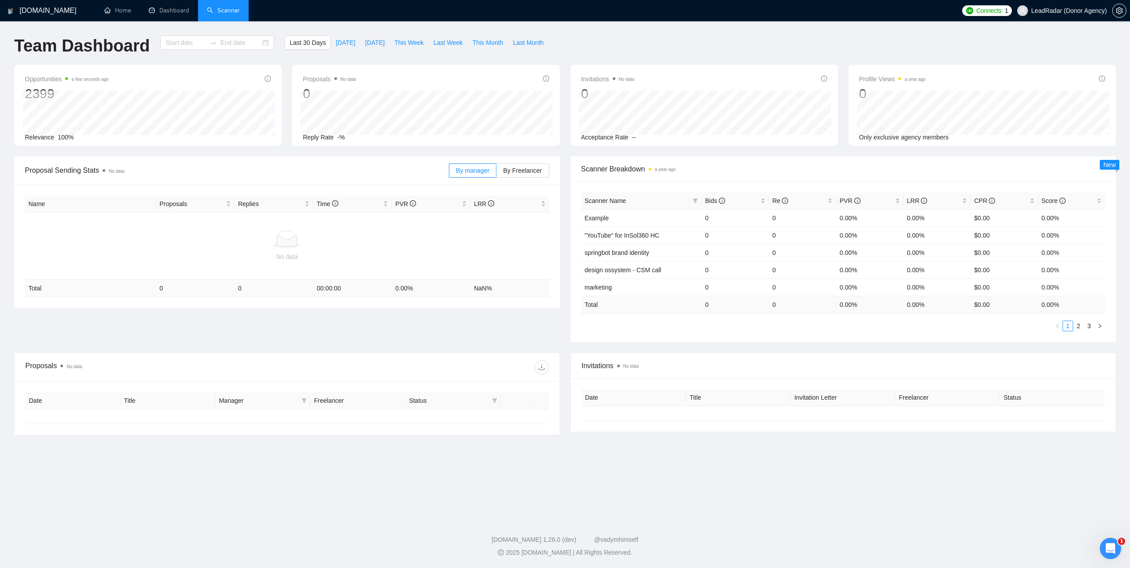
type input "[DATE]"
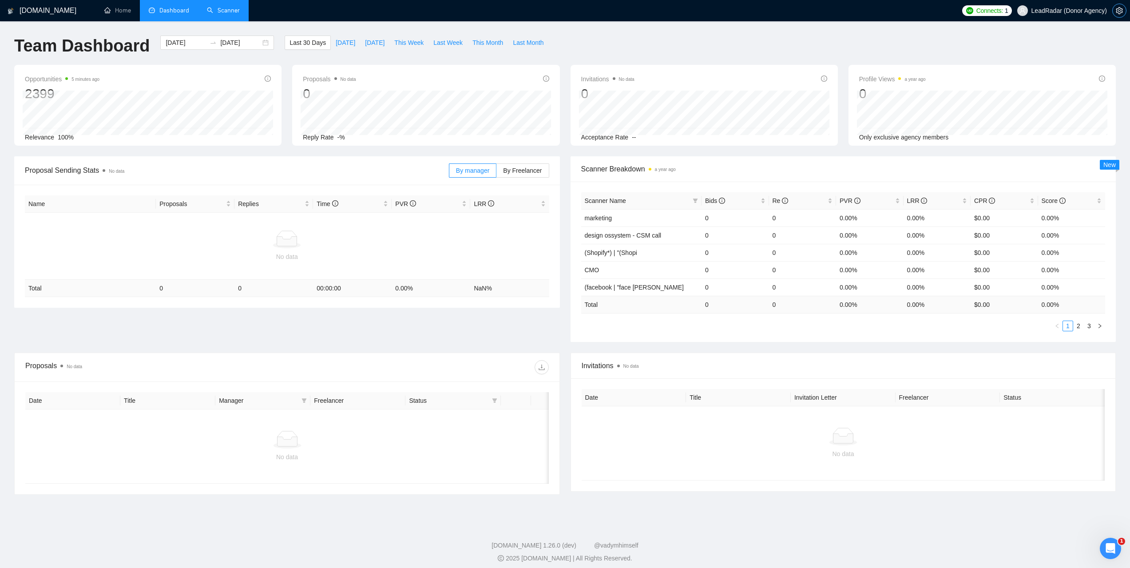
click at [1119, 14] on icon "setting" at bounding box center [1119, 10] width 7 height 7
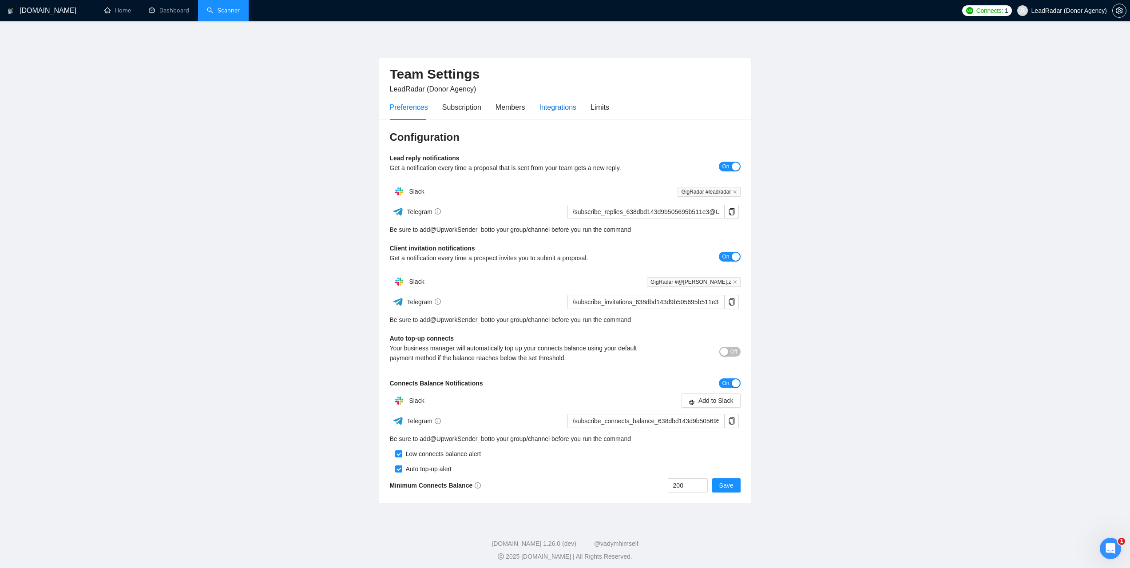
click at [555, 109] on div "Integrations" at bounding box center [558, 107] width 37 height 11
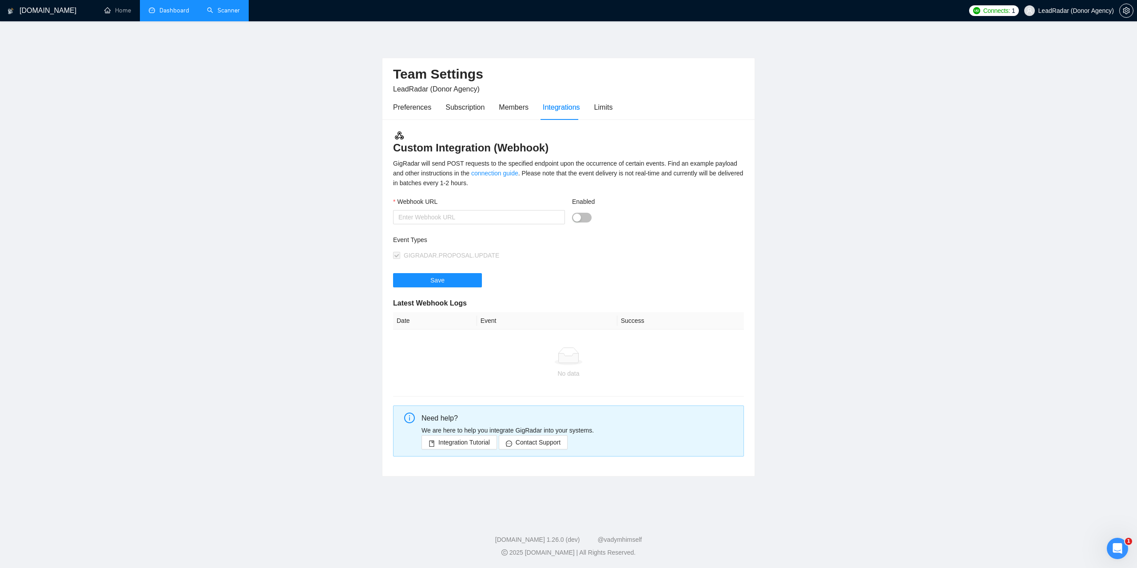
click at [182, 7] on link "Dashboard" at bounding box center [169, 11] width 40 height 8
